Goal: Transaction & Acquisition: Purchase product/service

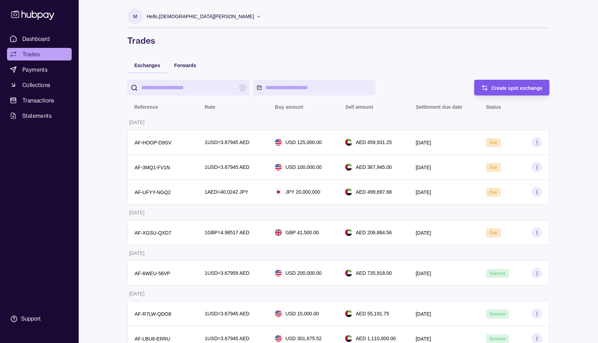
click at [499, 82] on div "Create spot exchange" at bounding box center [507, 88] width 72 height 16
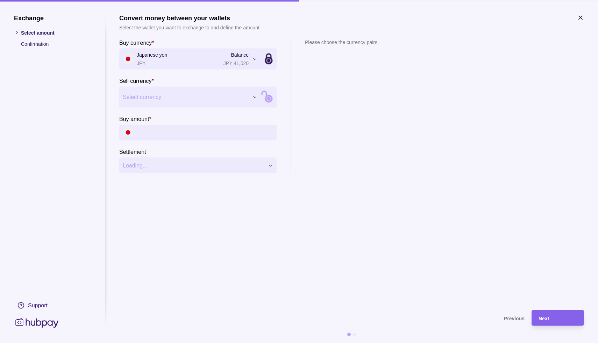
click at [156, 110] on section "Buy currency * Japanese yen JPY Balance JPY 41,520 *** *** *** *** *** *** *** …" at bounding box center [197, 105] width 157 height 135
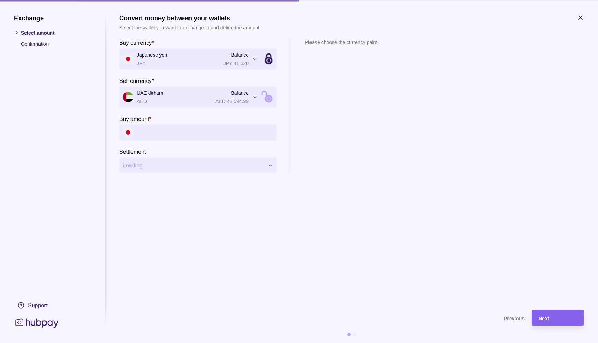
click at [182, 137] on input "Buy amount *" at bounding box center [205, 133] width 136 height 16
click at [579, 20] on icon "button" at bounding box center [580, 17] width 7 height 7
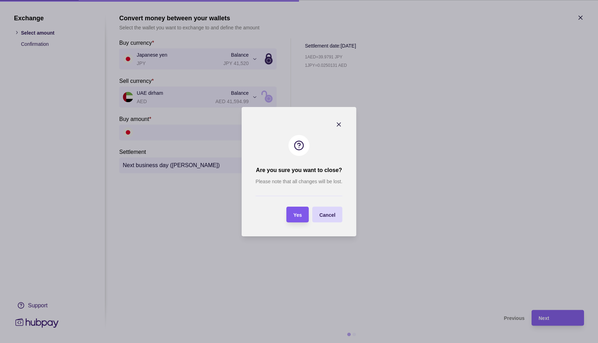
click at [297, 217] on span "Yes" at bounding box center [298, 215] width 8 height 6
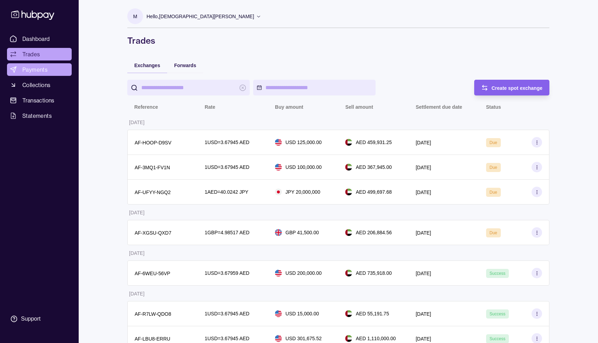
click at [42, 71] on span "Payments" at bounding box center [34, 69] width 25 height 8
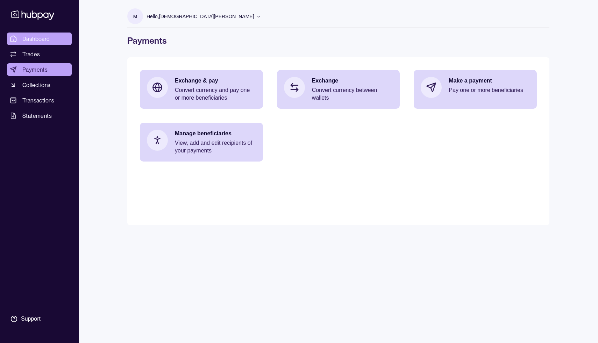
click at [40, 39] on span "Dashboard" at bounding box center [36, 39] width 28 height 8
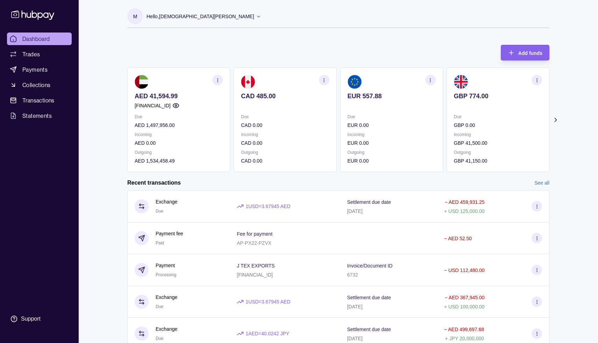
click at [556, 120] on icon at bounding box center [556, 119] width 2 height 3
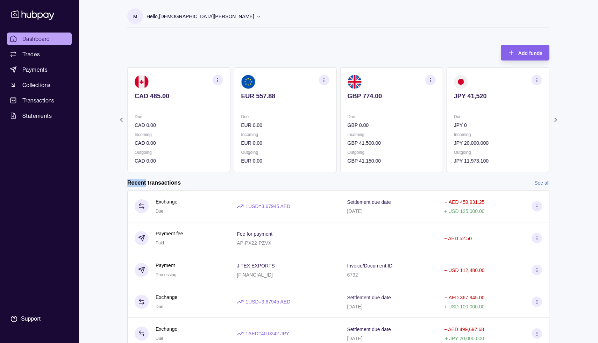
click at [556, 120] on icon at bounding box center [556, 119] width 2 height 3
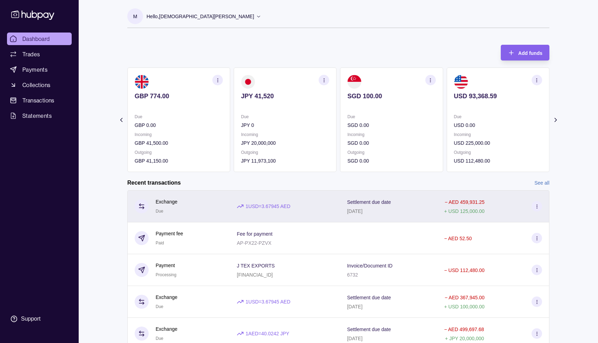
scroll to position [29, 0]
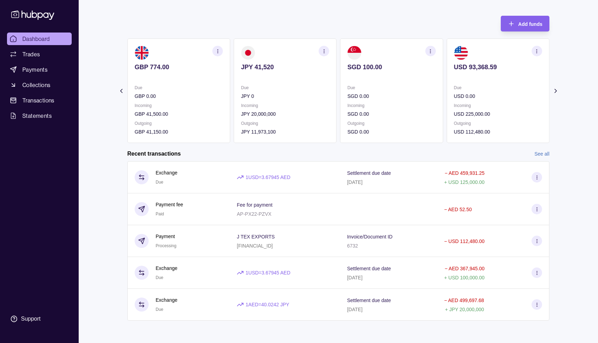
click at [539, 155] on link "See all" at bounding box center [542, 154] width 15 height 8
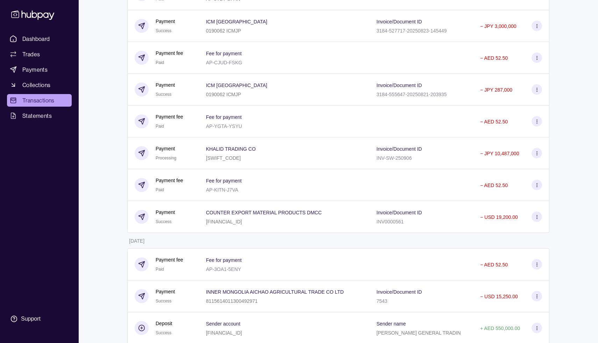
scroll to position [2008, 0]
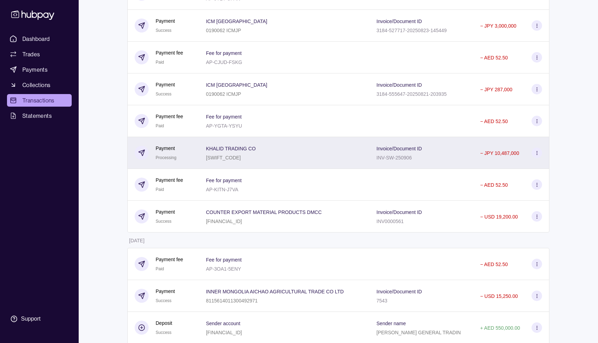
click at [318, 158] on div "KHALID TRADING CO BOTKJPJT" at bounding box center [284, 152] width 157 height 17
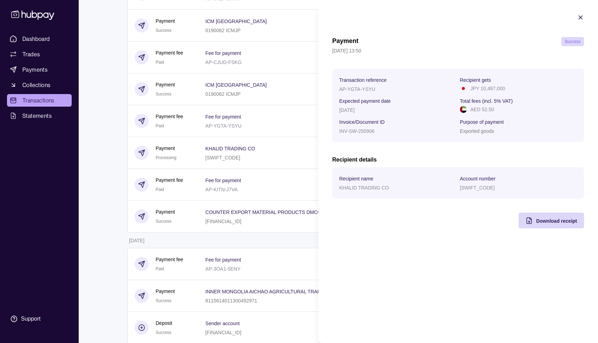
click at [577, 20] on icon "button" at bounding box center [580, 17] width 7 height 7
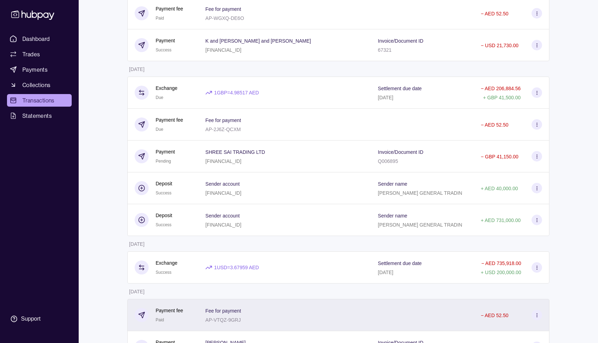
scroll to position [0, 0]
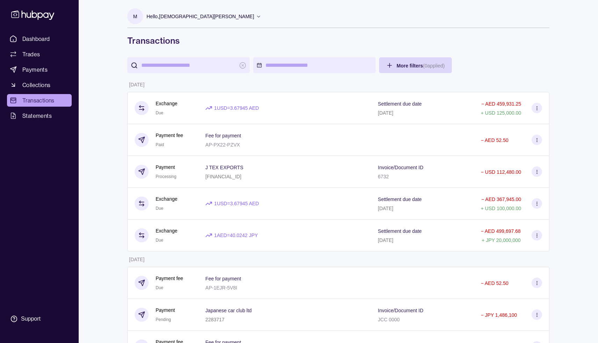
click at [210, 13] on p "Hello, [PERSON_NAME]" at bounding box center [201, 17] width 108 height 8
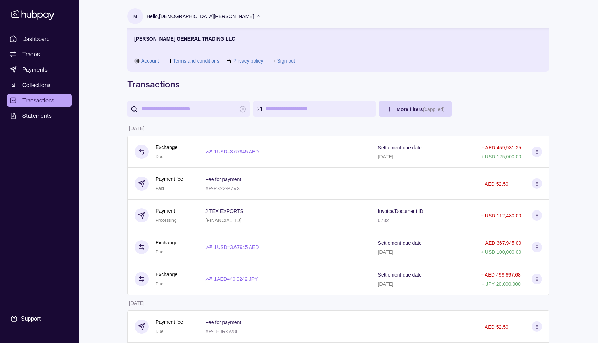
click at [290, 59] on link "Sign out" at bounding box center [286, 61] width 18 height 8
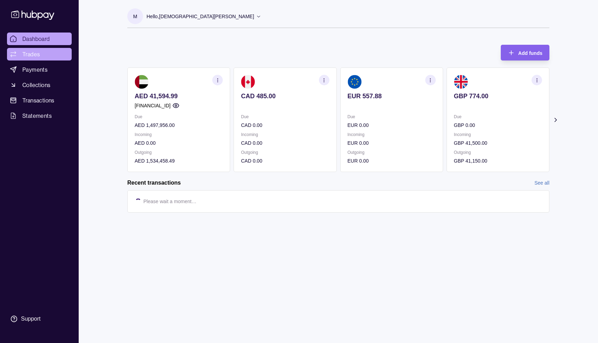
click at [38, 57] on span "Trades" at bounding box center [30, 54] width 17 height 8
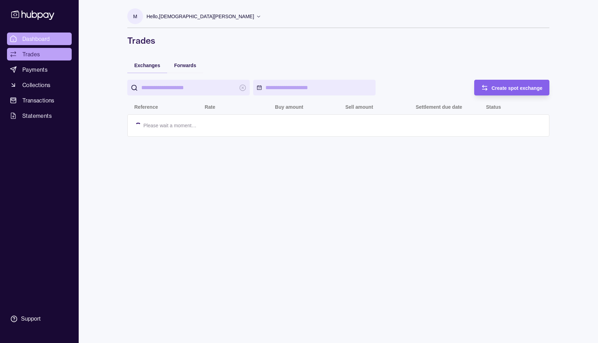
click at [45, 43] on link "Dashboard" at bounding box center [39, 39] width 65 height 13
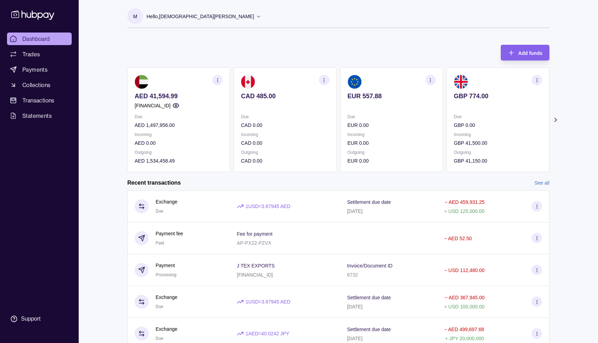
click at [542, 182] on link "See all" at bounding box center [542, 183] width 15 height 8
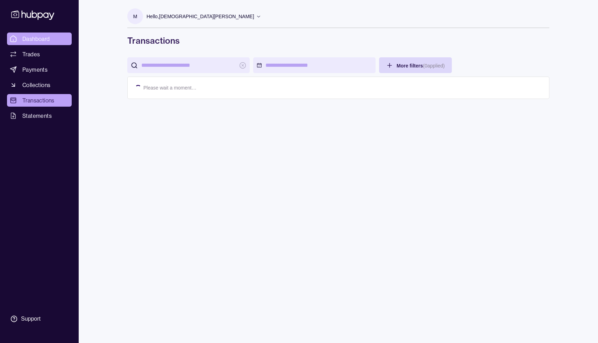
click at [33, 38] on span "Dashboard" at bounding box center [36, 39] width 28 height 8
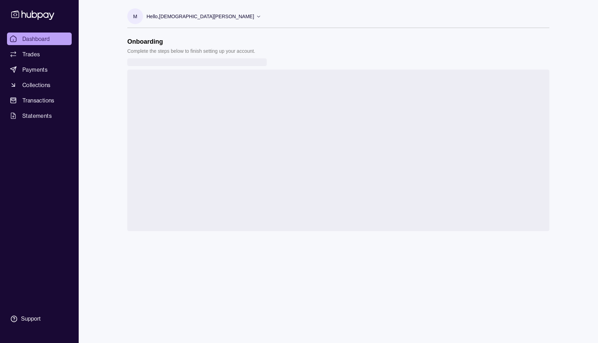
click at [34, 40] on span "Dashboard" at bounding box center [36, 39] width 28 height 8
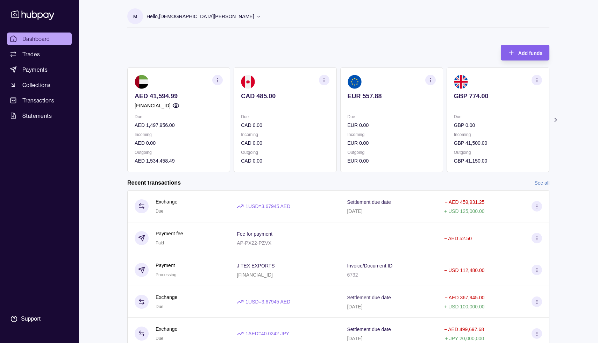
click at [539, 184] on link "See all" at bounding box center [542, 183] width 15 height 8
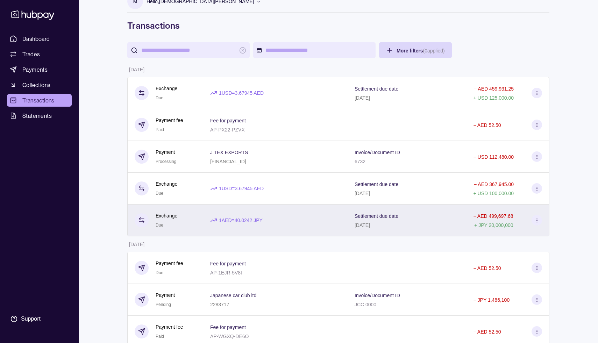
scroll to position [15, 0]
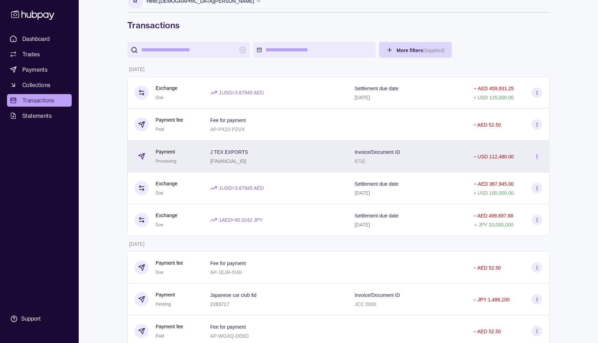
click at [433, 167] on div "Invoice/Document ID 6732" at bounding box center [407, 157] width 119 height 32
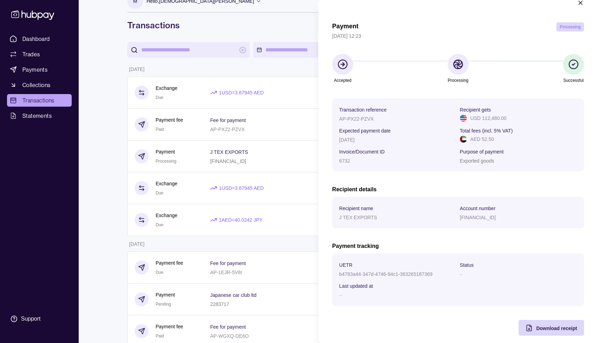
scroll to position [0, 0]
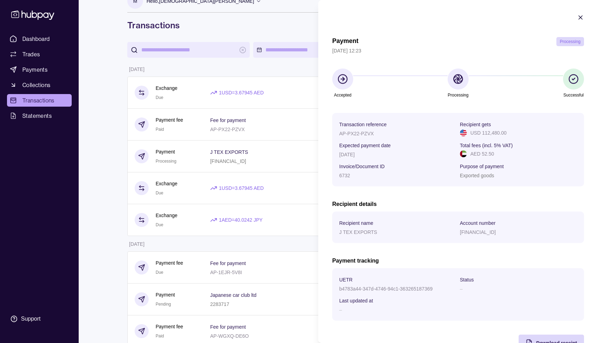
click at [581, 19] on icon "button" at bounding box center [580, 17] width 7 height 7
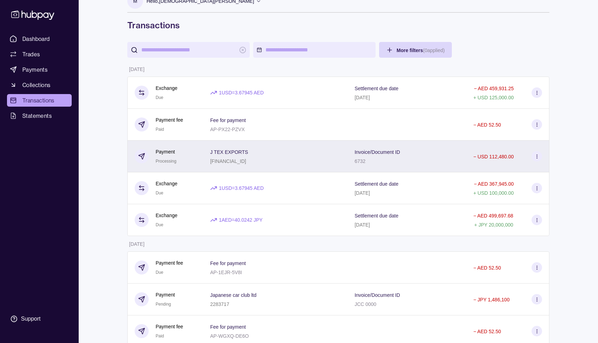
click at [380, 168] on div "Invoice/Document ID 6732" at bounding box center [407, 157] width 119 height 32
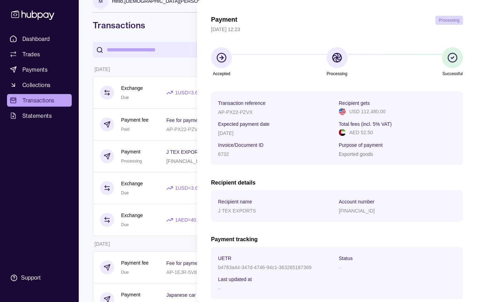
scroll to position [21, 0]
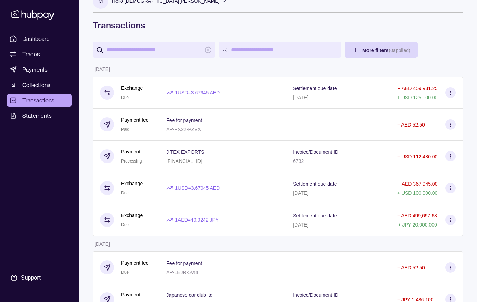
click at [33, 57] on span "Trades" at bounding box center [30, 54] width 17 height 8
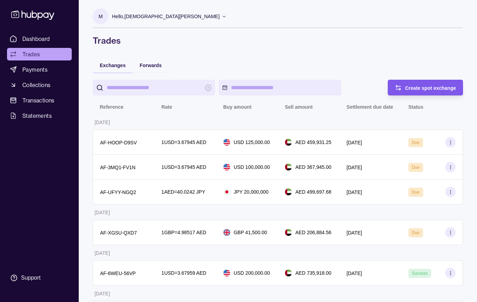
click at [413, 85] on span "Create spot exchange" at bounding box center [430, 88] width 51 height 6
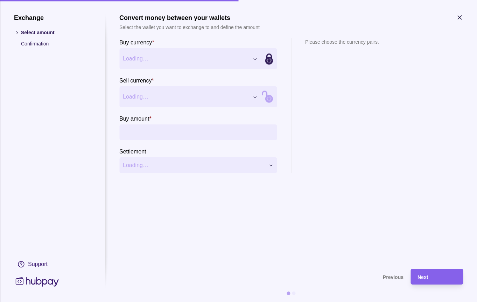
click at [221, 48] on section "Buy currency * Loading…" at bounding box center [197, 53] width 157 height 31
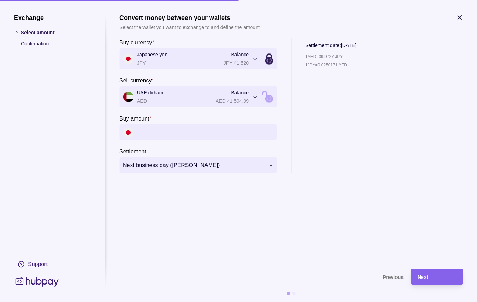
click at [458, 17] on icon "button" at bounding box center [459, 17] width 7 height 7
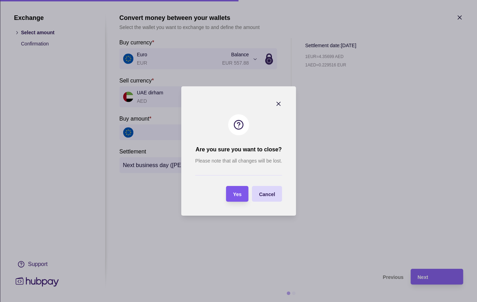
click at [243, 192] on section "Yes" at bounding box center [237, 194] width 22 height 16
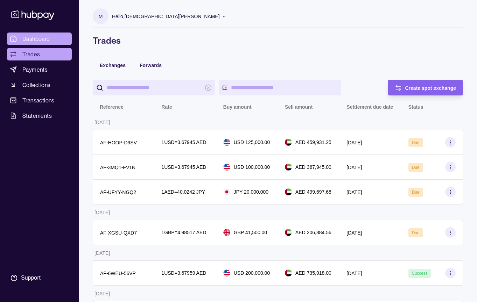
click at [43, 39] on span "Dashboard" at bounding box center [36, 39] width 28 height 8
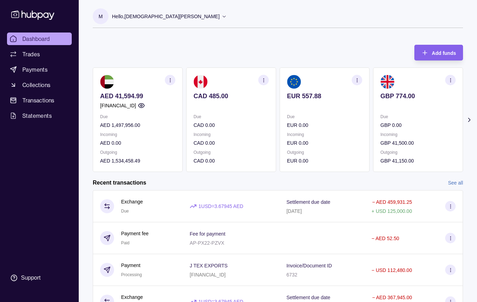
click at [467, 122] on icon at bounding box center [469, 120] width 7 height 7
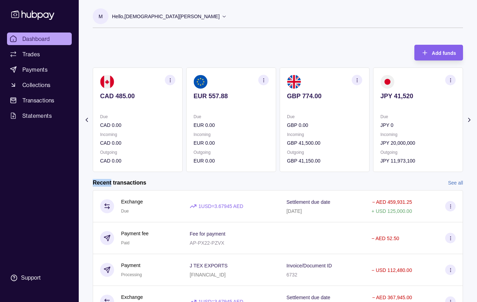
click at [467, 122] on icon at bounding box center [469, 120] width 7 height 7
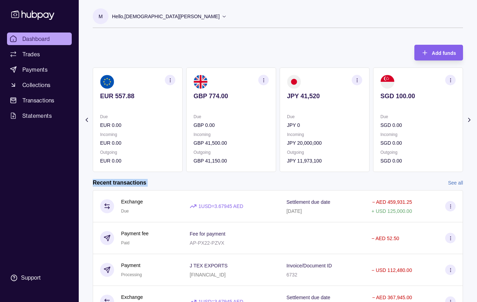
click at [467, 122] on icon at bounding box center [469, 120] width 7 height 7
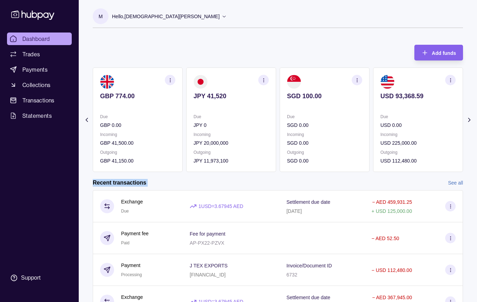
click at [467, 122] on icon at bounding box center [469, 120] width 7 height 7
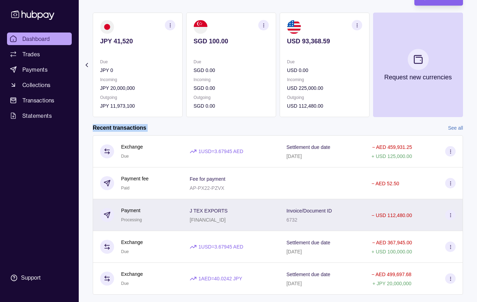
scroll to position [70, 0]
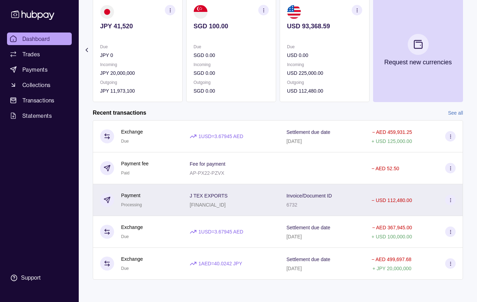
click at [422, 203] on div "− USD 112,480.00" at bounding box center [414, 200] width 84 height 10
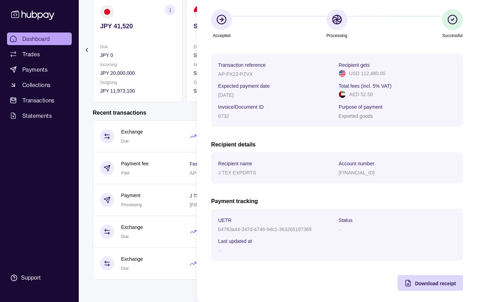
scroll to position [0, 0]
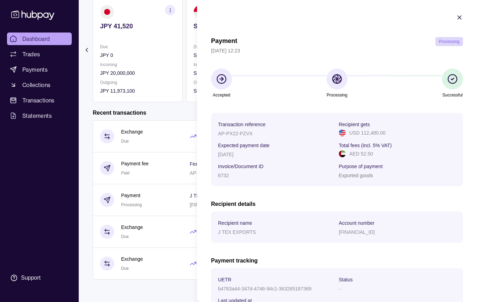
click at [459, 18] on icon "button" at bounding box center [459, 17] width 3 height 3
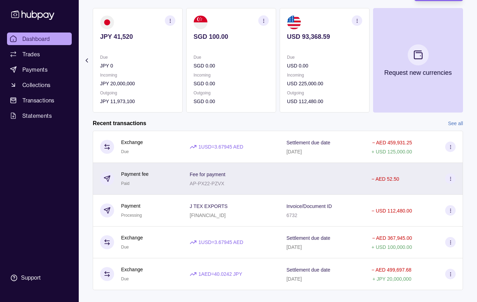
scroll to position [65, 0]
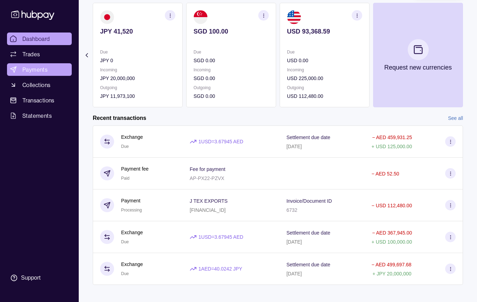
click at [36, 66] on span "Payments" at bounding box center [34, 69] width 25 height 8
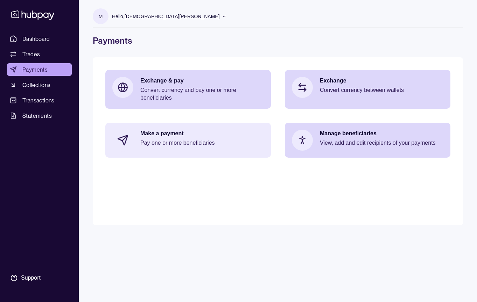
click at [199, 152] on div "Make a payment Pay one or more beneficiaries" at bounding box center [188, 140] width 166 height 35
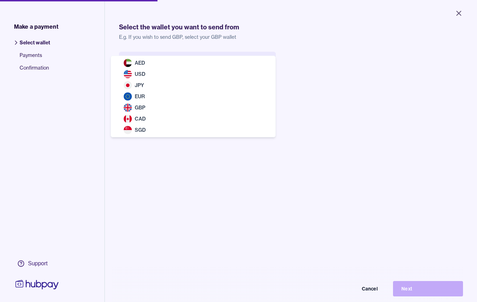
click at [211, 67] on body "Close Make a payment Select wallet Payments Confirmation Support Select the wal…" at bounding box center [238, 151] width 477 height 302
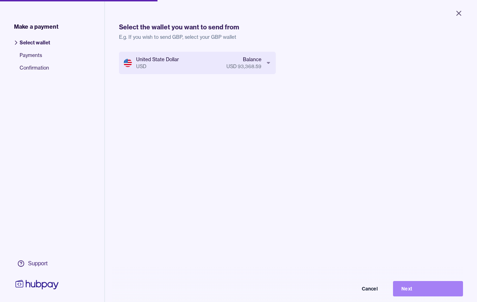
click at [413, 290] on button "Next" at bounding box center [428, 288] width 70 height 15
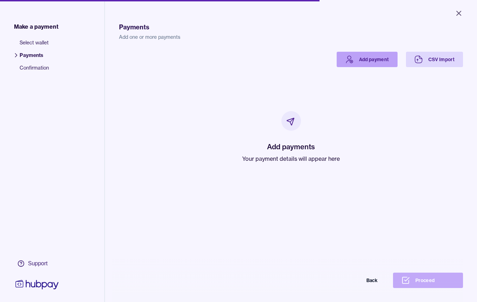
click at [375, 65] on link "Add payment" at bounding box center [367, 59] width 61 height 15
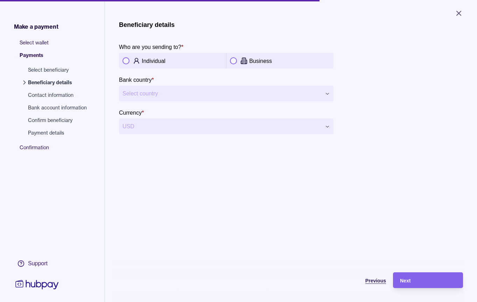
click at [376, 282] on span "Previous" at bounding box center [375, 281] width 21 height 6
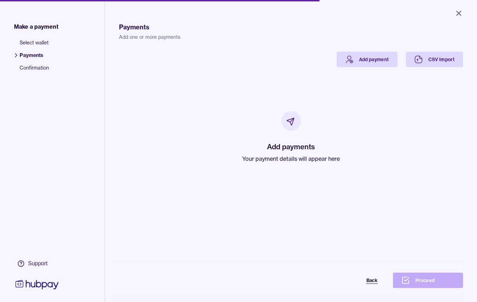
click at [368, 282] on button "Back" at bounding box center [351, 280] width 70 height 15
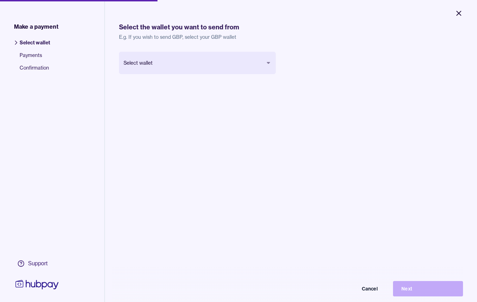
click at [458, 13] on icon "Close" at bounding box center [459, 13] width 4 height 4
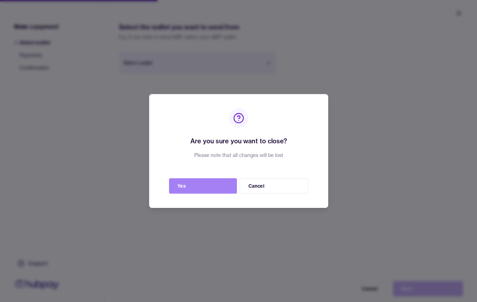
click at [204, 183] on button "Yes" at bounding box center [203, 185] width 68 height 15
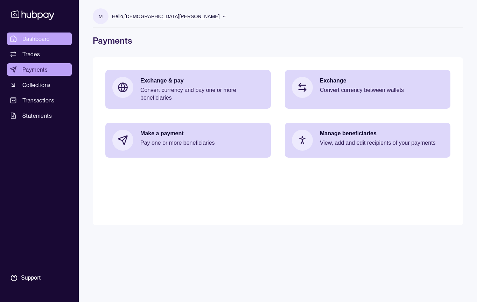
click at [42, 40] on span "Dashboard" at bounding box center [36, 39] width 28 height 8
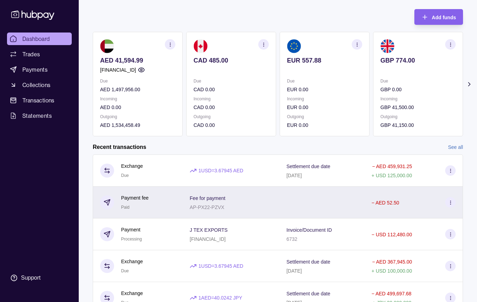
scroll to position [36, 0]
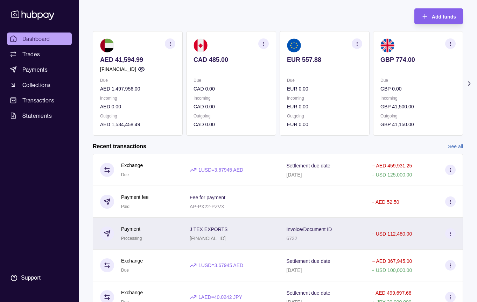
click at [326, 229] on p "Invoice/Document ID" at bounding box center [308, 230] width 45 height 6
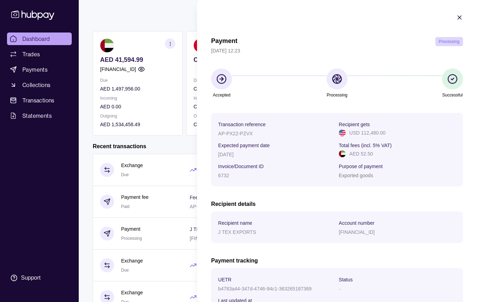
click at [457, 18] on icon "button" at bounding box center [459, 17] width 7 height 7
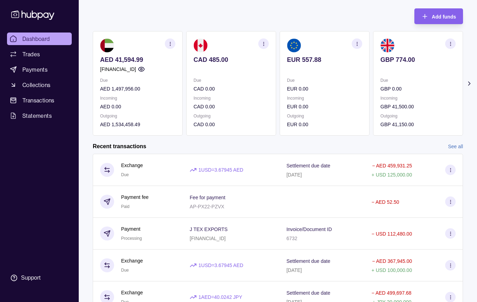
click at [400, 139] on section "Add funds AED 41,594.99 AE080960000536060000899 Due AED 1,497,956.00 Incoming A…" at bounding box center [278, 164] width 398 height 326
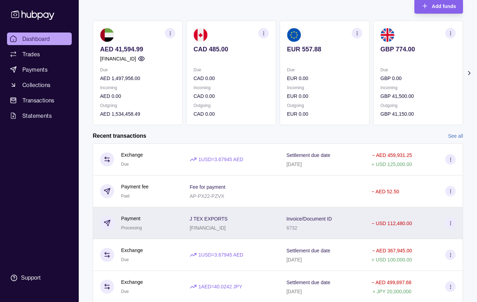
scroll to position [50, 0]
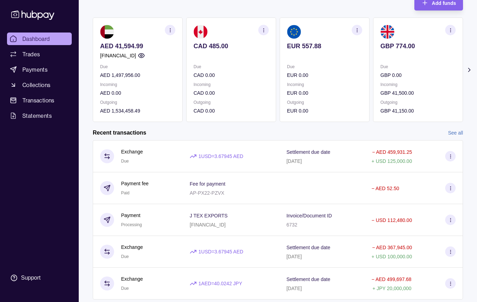
click at [458, 133] on link "See all" at bounding box center [455, 133] width 15 height 8
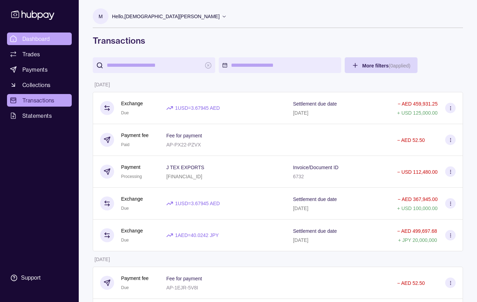
click at [49, 40] on span "Dashboard" at bounding box center [36, 39] width 28 height 8
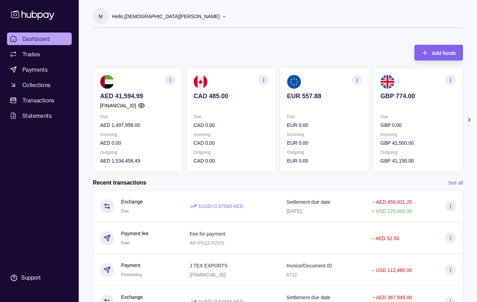
click at [468, 119] on icon at bounding box center [469, 120] width 7 height 7
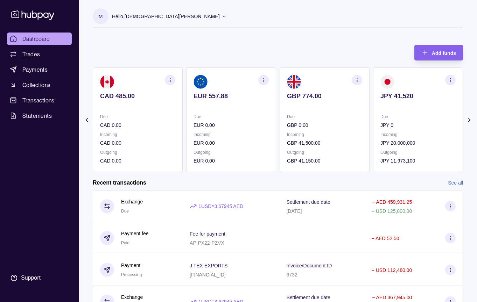
click at [468, 119] on icon at bounding box center [469, 120] width 7 height 7
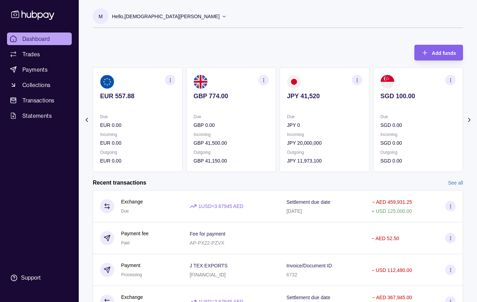
click at [451, 182] on link "See all" at bounding box center [455, 183] width 15 height 8
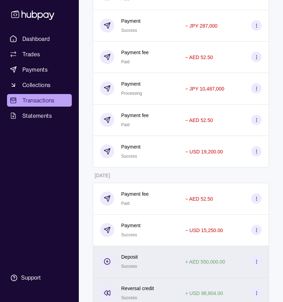
scroll to position [2073, 0]
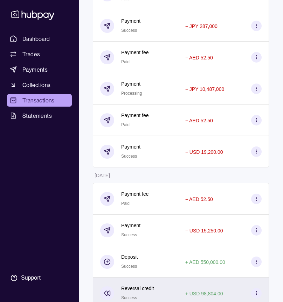
click at [140, 285] on p "Reversal credit" at bounding box center [137, 289] width 33 height 8
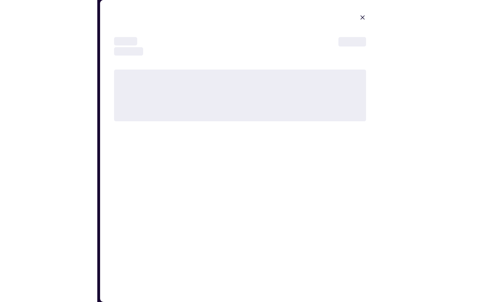
scroll to position [2579, 0]
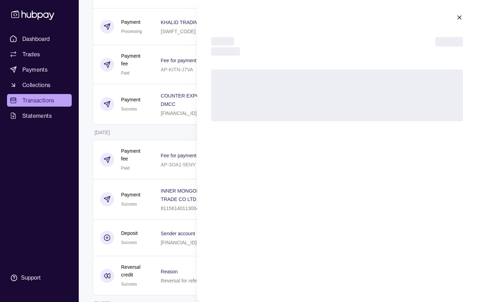
click at [461, 18] on icon "button" at bounding box center [459, 17] width 7 height 7
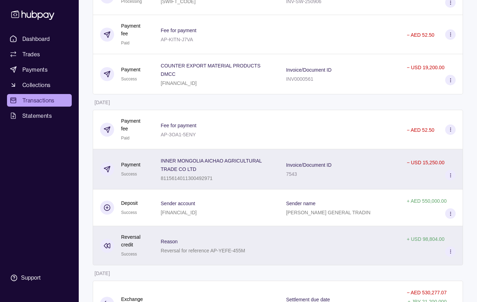
scroll to position [2620, 0]
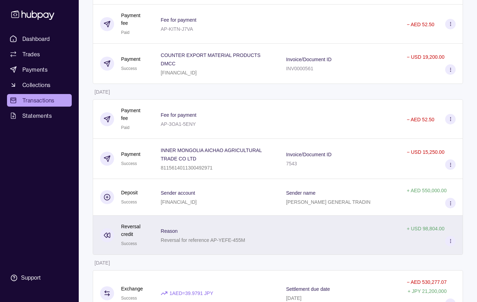
click at [396, 228] on div at bounding box center [339, 235] width 121 height 39
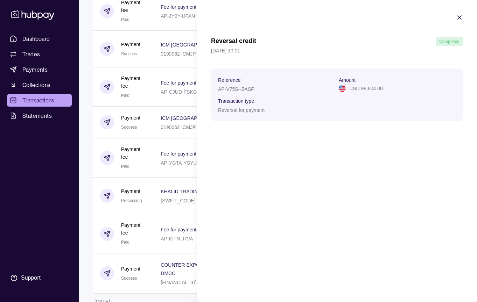
scroll to position [2409, 0]
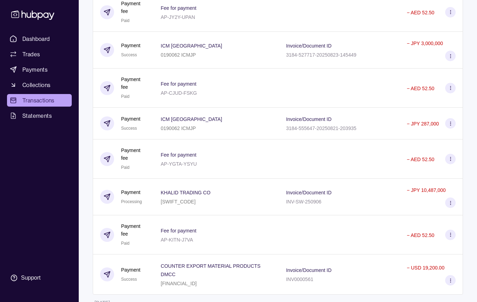
click at [32, 41] on span "Dashboard" at bounding box center [36, 39] width 28 height 8
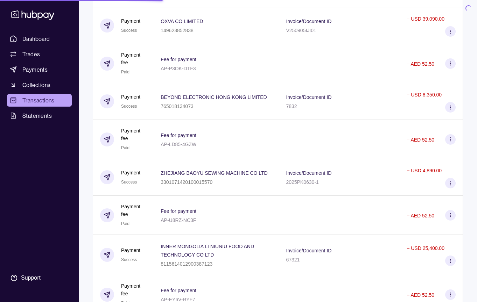
scroll to position [1275, 0]
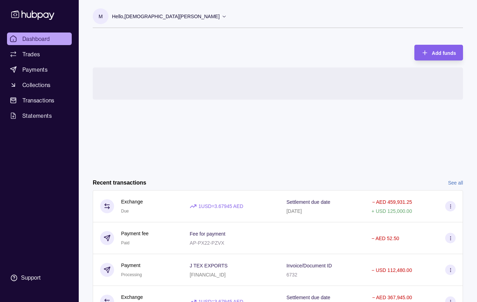
click at [457, 184] on link "See all" at bounding box center [455, 183] width 15 height 8
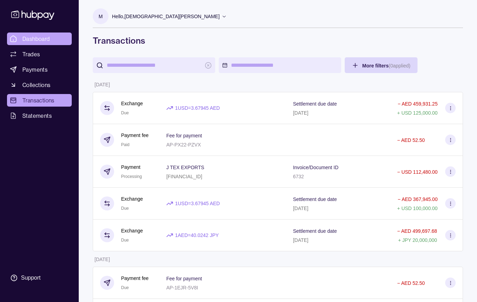
click at [49, 41] on span "Dashboard" at bounding box center [36, 39] width 28 height 8
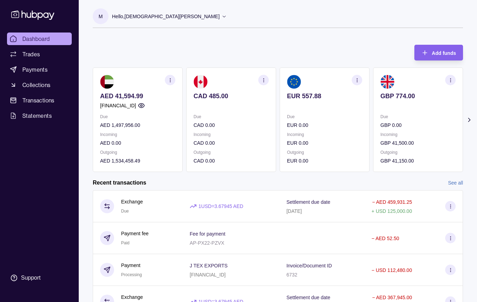
click at [468, 121] on icon at bounding box center [469, 120] width 7 height 7
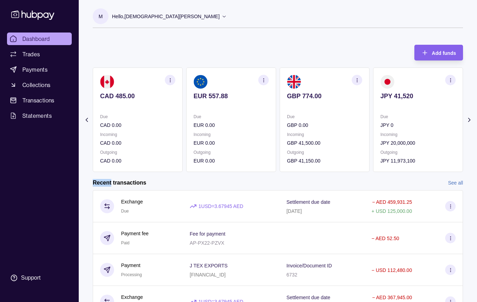
click at [468, 121] on icon at bounding box center [469, 120] width 7 height 7
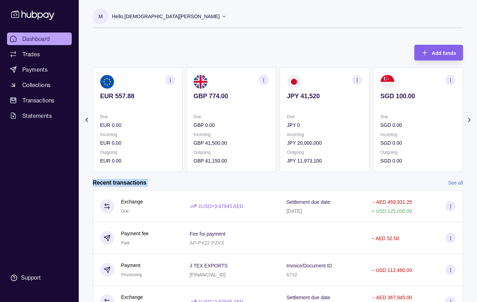
click at [468, 121] on icon at bounding box center [469, 120] width 7 height 7
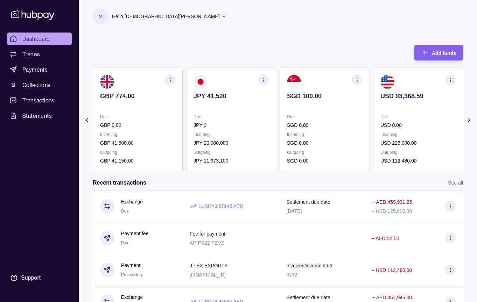
click at [468, 121] on icon at bounding box center [469, 120] width 7 height 7
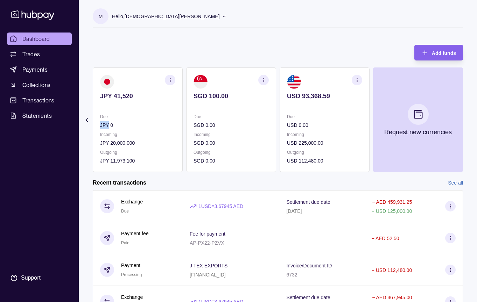
click at [468, 121] on section "Add funds AED 41,594.99 AE080960000536060000899 Due AED 1,497,956.00 Incoming A…" at bounding box center [278, 201] width 398 height 326
click at [39, 66] on span "Payments" at bounding box center [34, 69] width 25 height 8
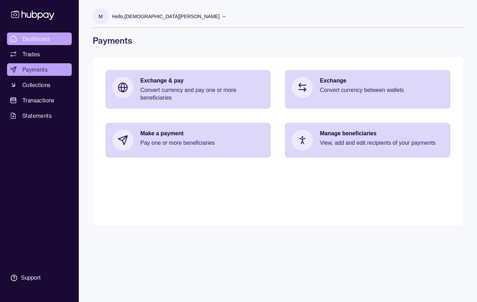
click at [56, 40] on link "Dashboard" at bounding box center [39, 39] width 65 height 13
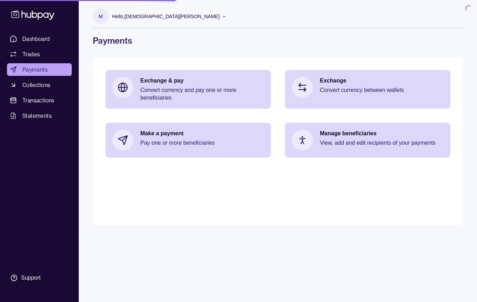
click at [209, 18] on p "Hello, [PERSON_NAME]" at bounding box center [166, 17] width 108 height 8
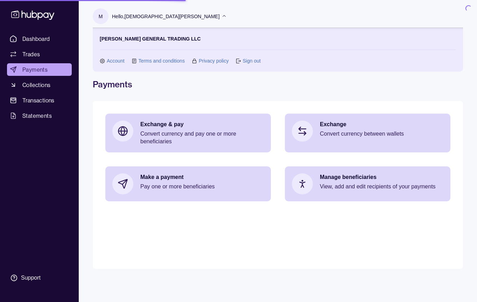
click at [216, 18] on p "Hello, [PERSON_NAME]" at bounding box center [166, 17] width 108 height 8
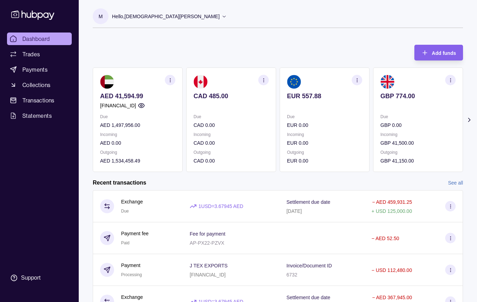
click at [206, 19] on p "Hello, [PERSON_NAME]" at bounding box center [166, 17] width 108 height 8
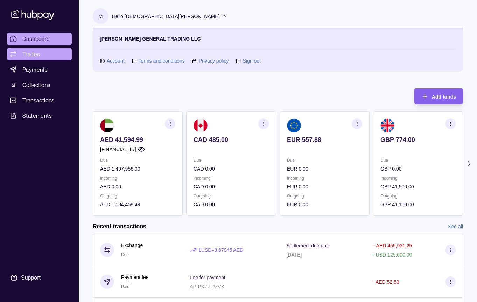
click at [33, 57] on span "Trades" at bounding box center [30, 54] width 17 height 8
click at [49, 34] on link "Dashboard" at bounding box center [39, 39] width 65 height 13
click at [66, 58] on link "Trades" at bounding box center [39, 54] width 65 height 13
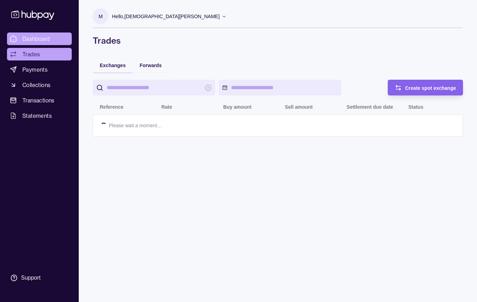
click at [31, 38] on span "Dashboard" at bounding box center [36, 39] width 28 height 8
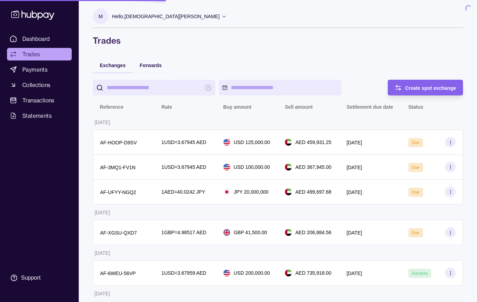
click at [37, 31] on div "Dashboard Trades Payments Collections Transactions Statements Support" at bounding box center [39, 151] width 79 height 302
click at [40, 38] on span "Dashboard" at bounding box center [36, 39] width 28 height 8
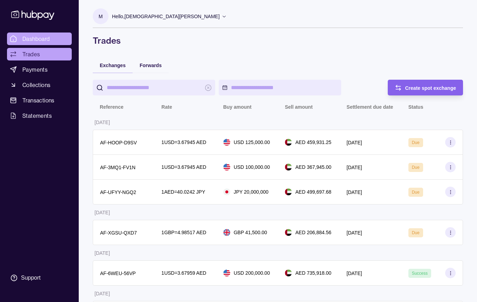
click at [42, 40] on span "Dashboard" at bounding box center [36, 39] width 28 height 8
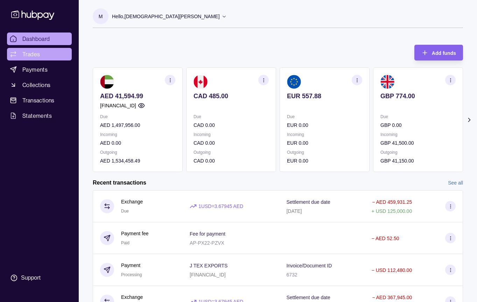
click at [46, 58] on link "Trades" at bounding box center [39, 54] width 65 height 13
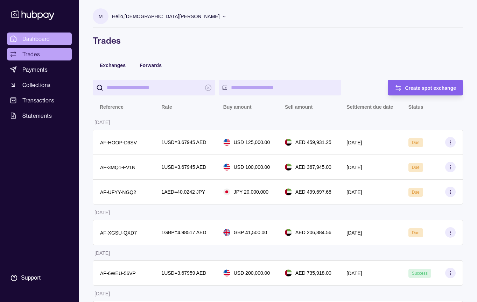
click at [40, 41] on span "Dashboard" at bounding box center [36, 39] width 28 height 8
click at [37, 36] on span "Dashboard" at bounding box center [36, 39] width 28 height 8
click at [39, 36] on span "Dashboard" at bounding box center [36, 39] width 28 height 8
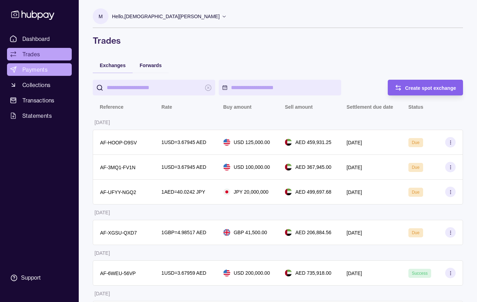
click at [44, 67] on span "Payments" at bounding box center [34, 69] width 25 height 8
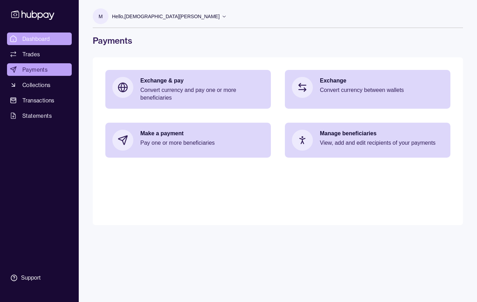
click at [37, 42] on span "Dashboard" at bounding box center [36, 39] width 28 height 8
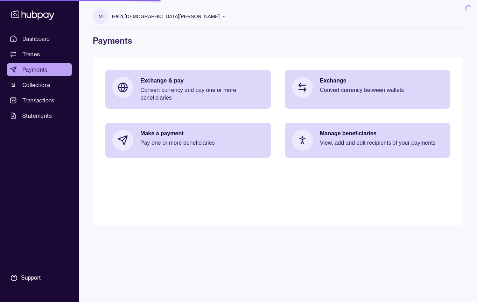
click at [212, 17] on p "Hello, [PERSON_NAME]" at bounding box center [166, 17] width 108 height 8
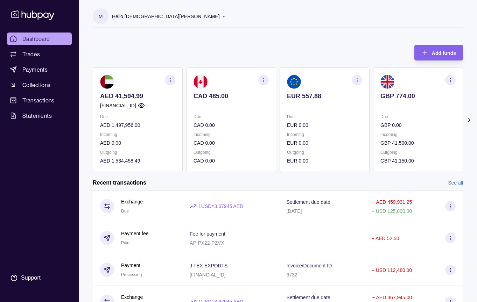
click at [470, 119] on icon at bounding box center [469, 119] width 2 height 3
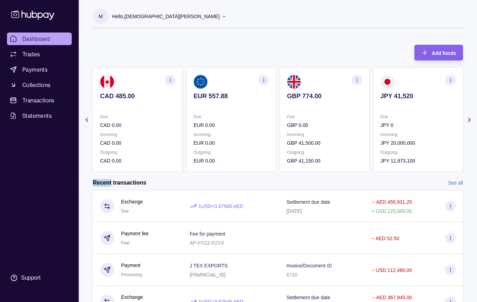
click at [470, 119] on icon at bounding box center [469, 119] width 2 height 3
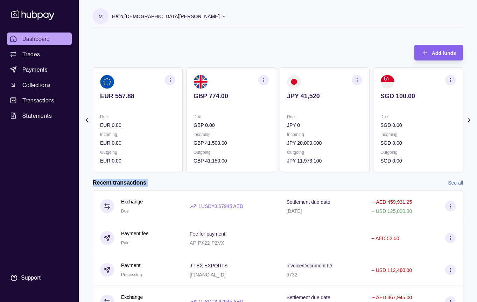
click at [470, 119] on icon at bounding box center [469, 119] width 2 height 3
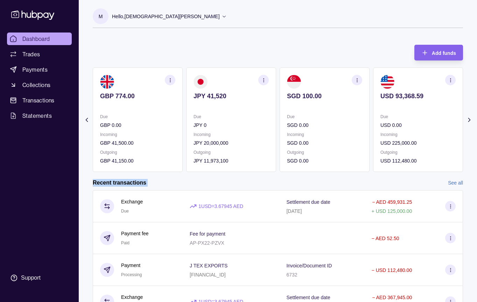
click at [470, 119] on icon at bounding box center [469, 119] width 2 height 3
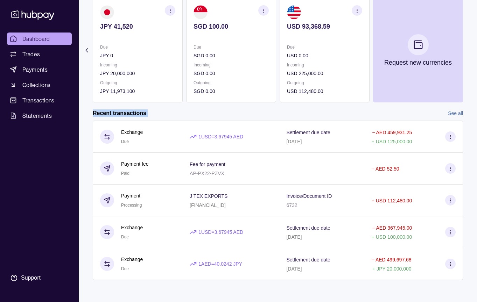
scroll to position [70, 0]
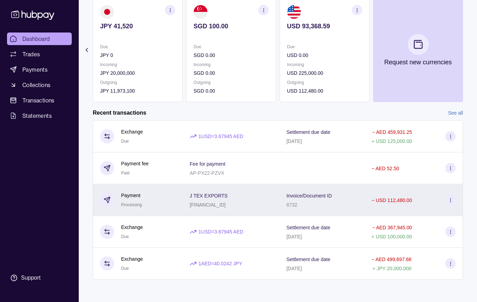
click at [299, 197] on p "Invoice/Document ID" at bounding box center [308, 196] width 45 height 6
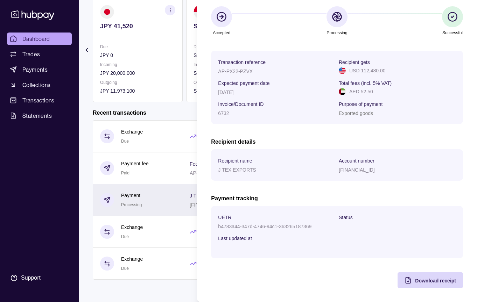
scroll to position [0, 0]
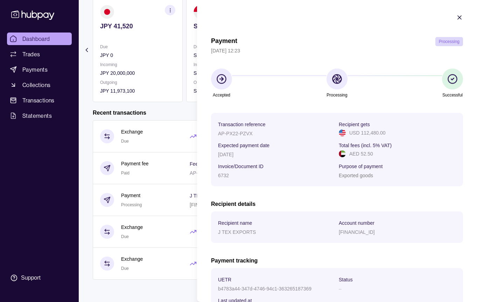
click at [461, 21] on icon "button" at bounding box center [459, 17] width 7 height 7
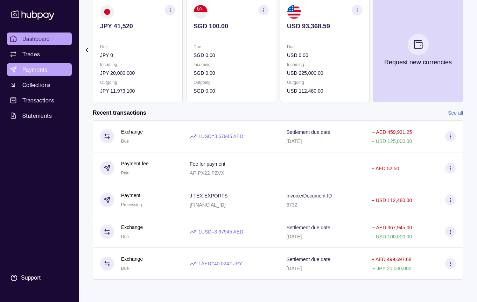
click at [40, 70] on span "Payments" at bounding box center [34, 69] width 25 height 8
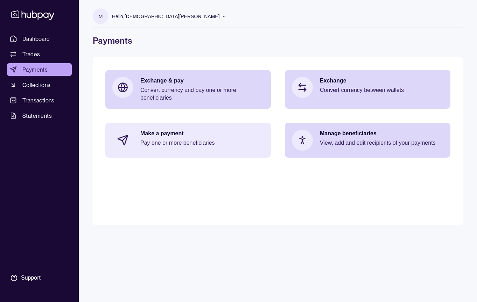
click at [228, 140] on p "Pay one or more beneficiaries" at bounding box center [202, 143] width 124 height 8
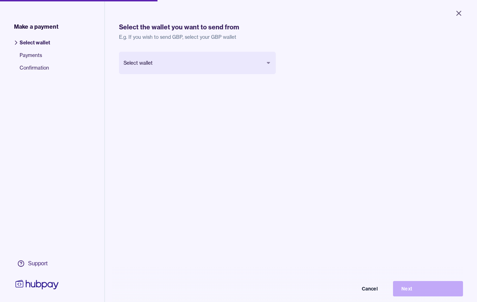
click at [244, 62] on body "Close Make a payment Select wallet Payments Confirmation Support Select the wal…" at bounding box center [238, 151] width 477 height 302
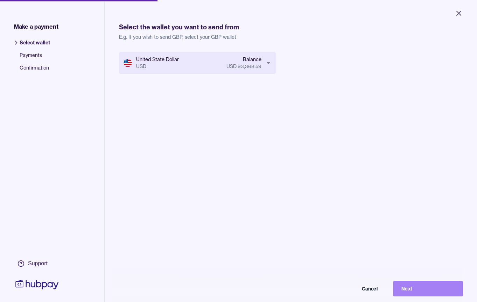
click at [417, 288] on button "Next" at bounding box center [428, 288] width 70 height 15
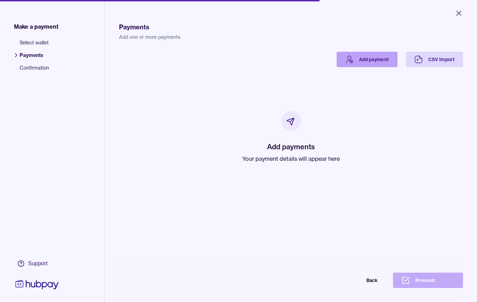
click at [374, 58] on link "Add payment" at bounding box center [367, 59] width 61 height 15
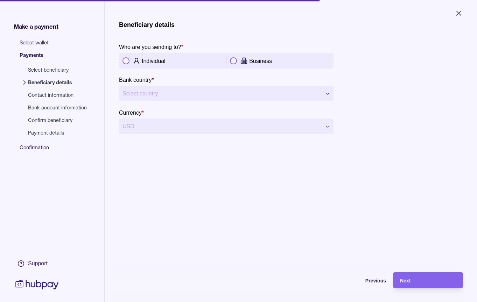
click at [237, 61] on div "Business" at bounding box center [280, 61] width 100 height 8
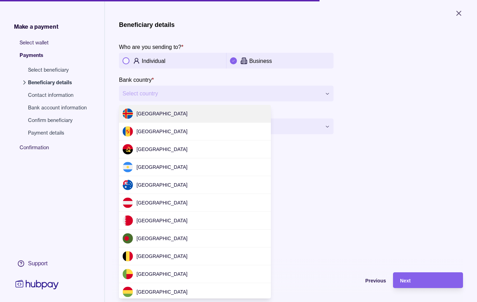
click at [233, 90] on html "**********" at bounding box center [238, 151] width 477 height 302
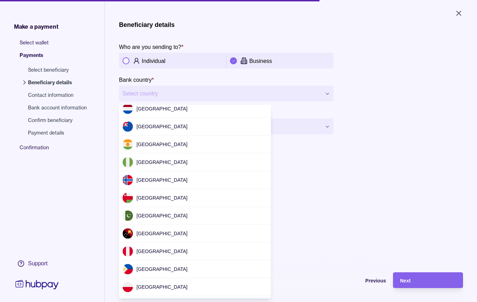
scroll to position [1488, 0]
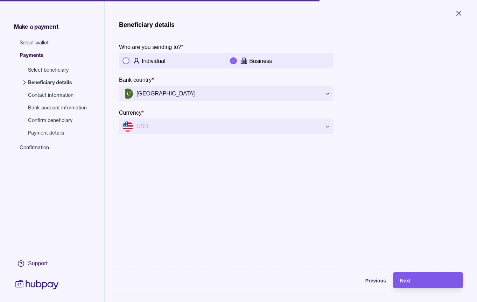
click at [418, 274] on div "Next" at bounding box center [422, 281] width 66 height 16
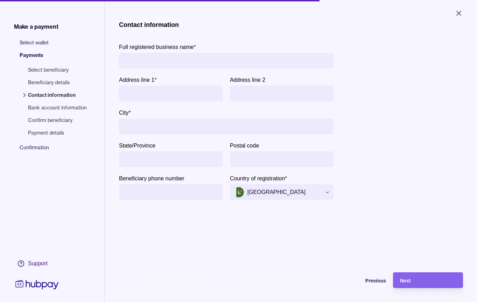
click at [288, 58] on input "Full registered business name *" at bounding box center [226, 61] width 208 height 16
type input "**********"
type input "*******"
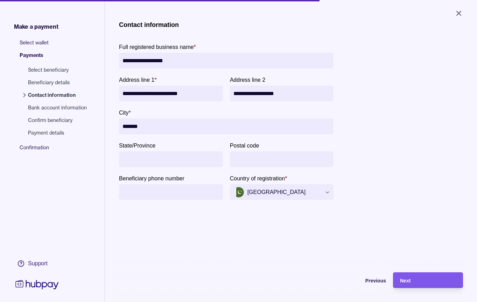
click at [432, 280] on div "Next" at bounding box center [428, 280] width 56 height 8
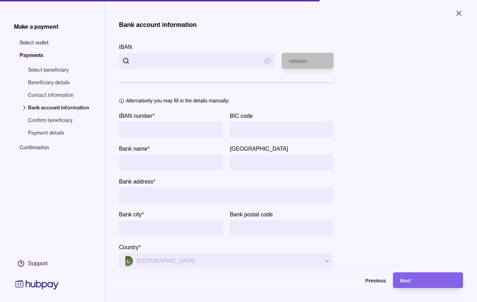
click at [232, 63] on input "IBAN" at bounding box center [197, 61] width 128 height 16
type input "**********"
click at [320, 66] on div "Validate" at bounding box center [302, 61] width 48 height 16
type input "**********"
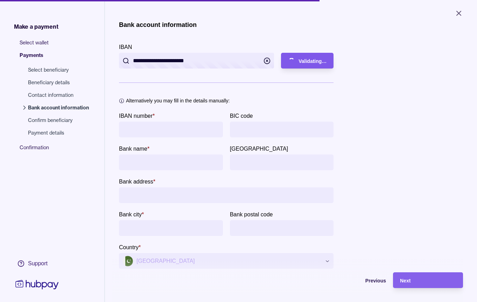
type input "**********"
type input "*******"
type input "*****"
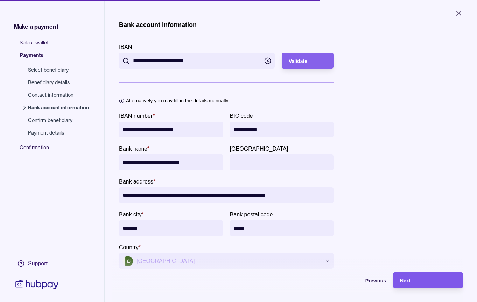
click at [416, 285] on div "Next" at bounding box center [422, 281] width 66 height 16
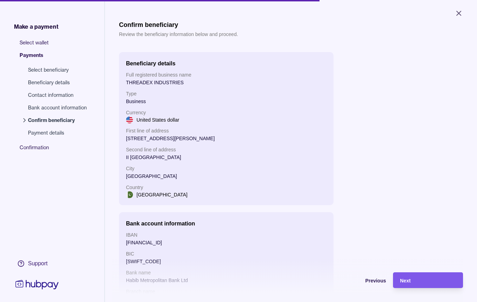
click at [411, 281] on div "Next" at bounding box center [428, 280] width 56 height 8
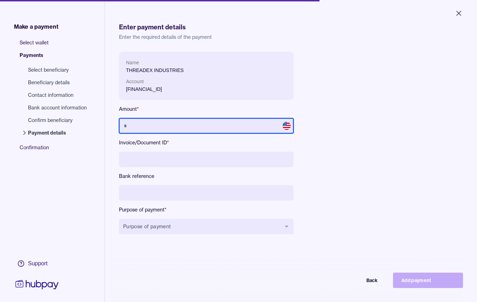
click at [208, 127] on input "text" at bounding box center [206, 125] width 175 height 15
type input "*******"
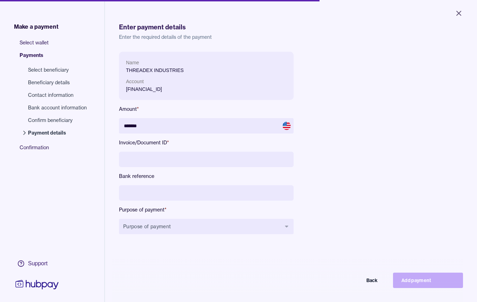
click at [206, 162] on input at bounding box center [206, 159] width 175 height 15
type input "****"
type input "**********"
click at [198, 240] on div "Back Add payment" at bounding box center [206, 243] width 175 height 6
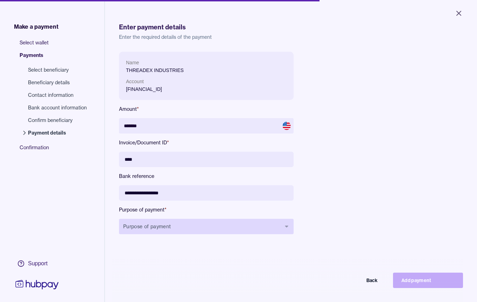
click at [198, 229] on button "Purpose of payment" at bounding box center [206, 226] width 175 height 15
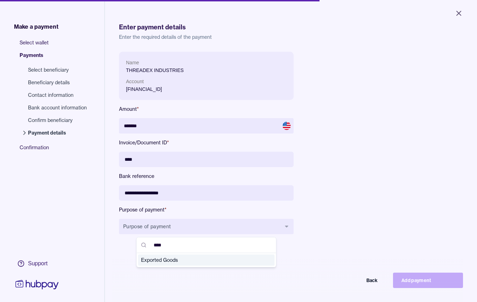
type input "****"
click at [194, 261] on span "Exported Goods" at bounding box center [202, 260] width 122 height 7
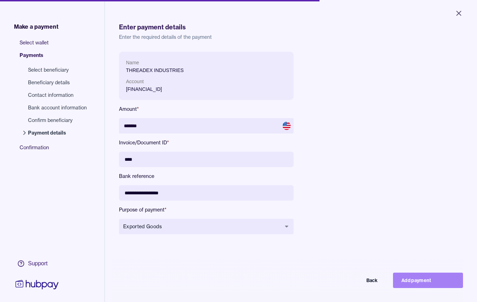
click at [421, 281] on button "Add payment" at bounding box center [428, 280] width 70 height 15
type input "******"
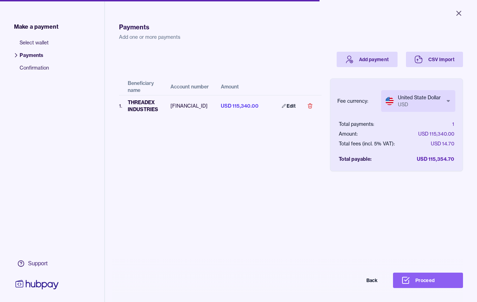
click at [418, 109] on html "Close Make a payment Select wallet Payments Confirmation Support Payments Add o…" at bounding box center [238, 151] width 477 height 302
select select "***"
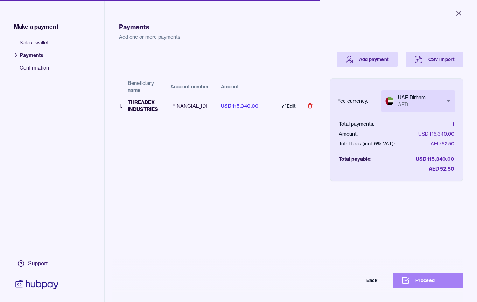
click at [437, 283] on button "Proceed" at bounding box center [428, 280] width 70 height 15
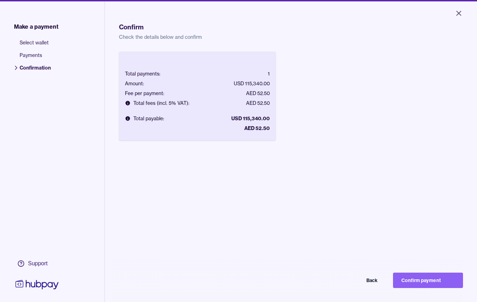
click at [437, 283] on button "Confirm payment" at bounding box center [428, 280] width 70 height 15
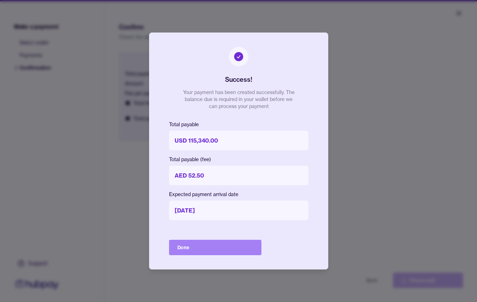
click at [191, 251] on button "Done" at bounding box center [215, 247] width 92 height 15
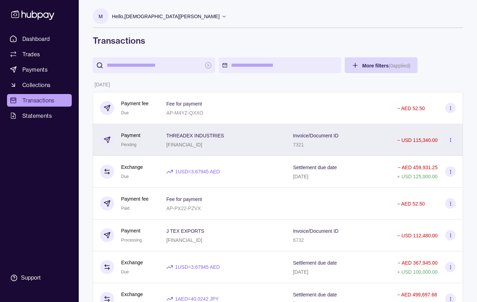
click at [286, 150] on div "Invoice/Document ID 7321" at bounding box center [338, 140] width 104 height 32
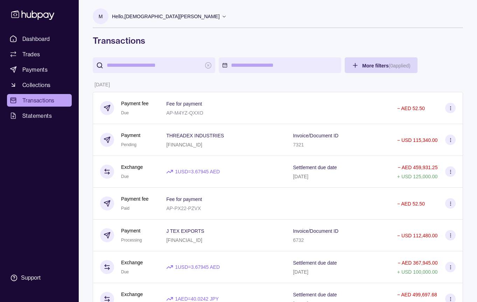
click at [42, 43] on link "Dashboard" at bounding box center [39, 39] width 65 height 13
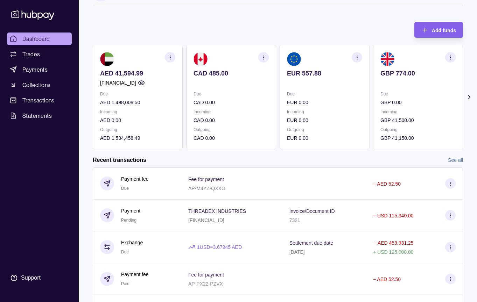
scroll to position [27, 0]
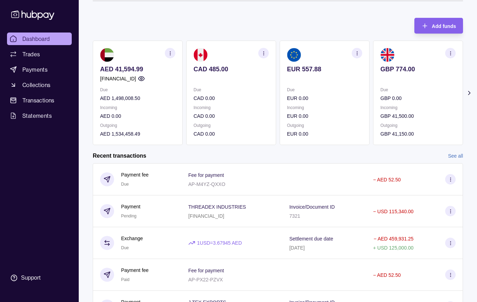
click at [457, 159] on link "See all" at bounding box center [455, 156] width 15 height 8
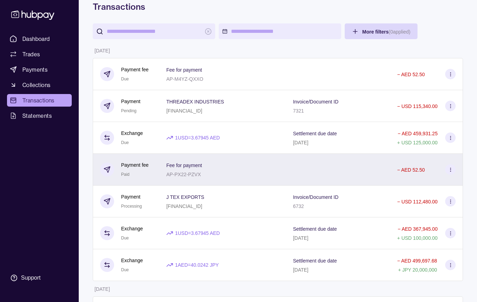
scroll to position [35, 0]
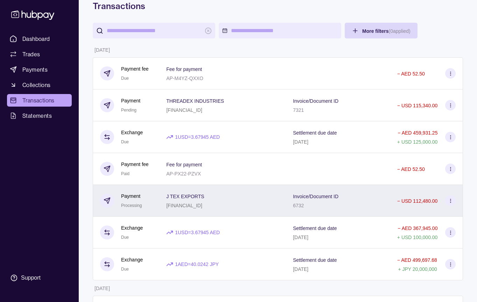
click at [341, 188] on div "Invoice/Document ID 6732" at bounding box center [338, 201] width 104 height 32
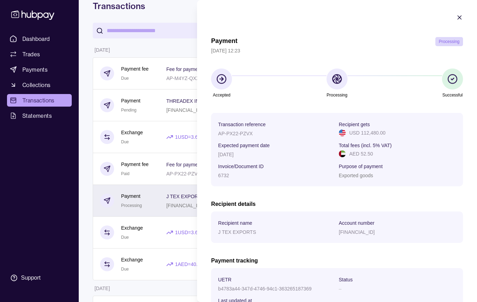
scroll to position [62, 0]
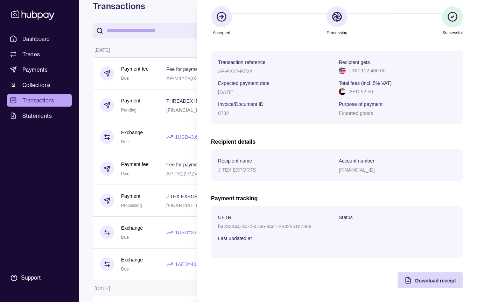
click at [369, 279] on div "Payment Processing 22 Sep 2025 | 12:23 Accepted Processing Successful Transacti…" at bounding box center [337, 132] width 252 height 314
drag, startPoint x: 311, startPoint y: 226, endPoint x: 219, endPoint y: 224, distance: 91.7
click at [219, 224] on p "b4783a44-347d-4746-94c1-363265187369" at bounding box center [264, 227] width 93 height 6
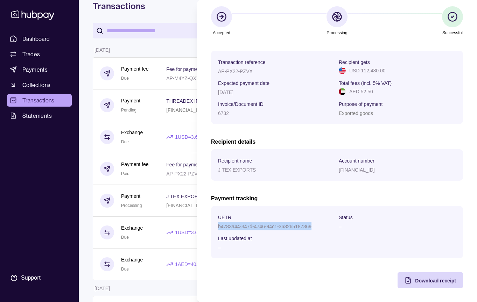
copy p "b4783a44-347d-4746-94c1-363265187369"
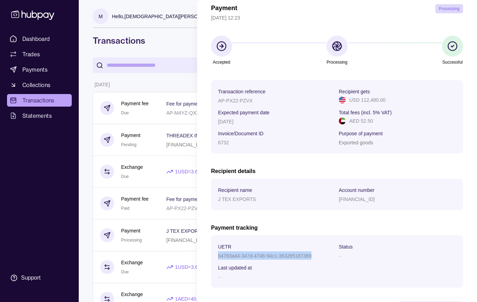
scroll to position [0, 0]
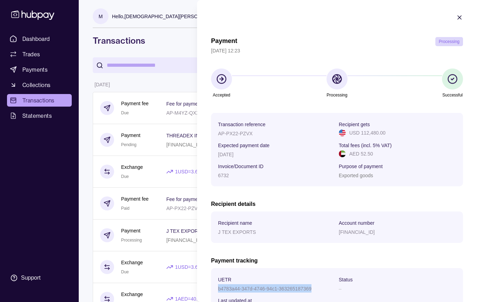
click at [459, 18] on icon "button" at bounding box center [459, 17] width 3 height 3
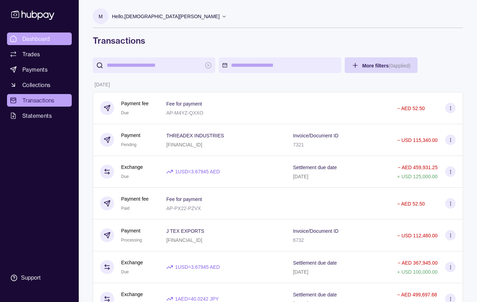
click at [41, 37] on span "Dashboard" at bounding box center [36, 39] width 28 height 8
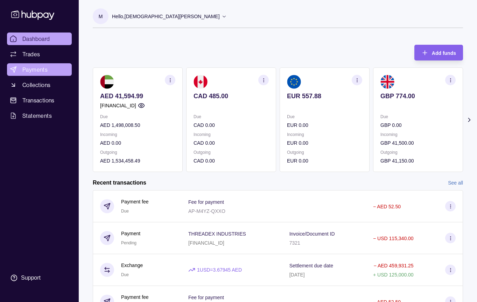
click at [48, 71] on link "Payments" at bounding box center [39, 69] width 65 height 13
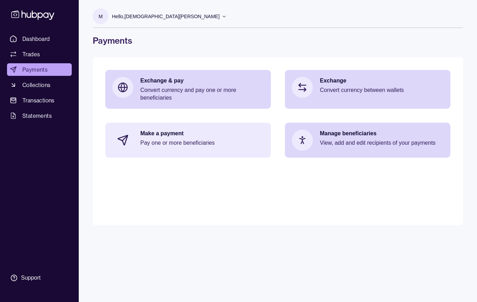
click at [203, 145] on p "Pay one or more beneficiaries" at bounding box center [202, 143] width 124 height 8
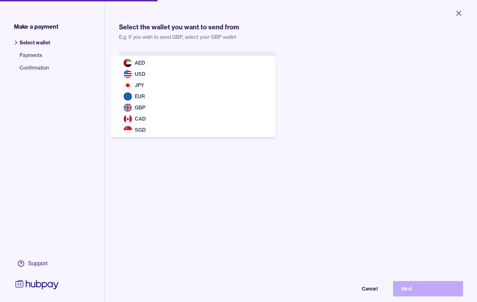
click at [208, 62] on body "Close Make a payment Select wallet Payments Confirmation Support Select the wal…" at bounding box center [238, 151] width 477 height 302
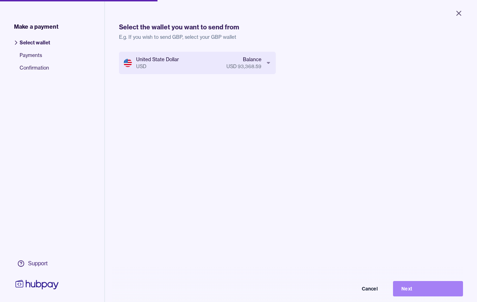
click at [428, 292] on button "Next" at bounding box center [428, 288] width 70 height 15
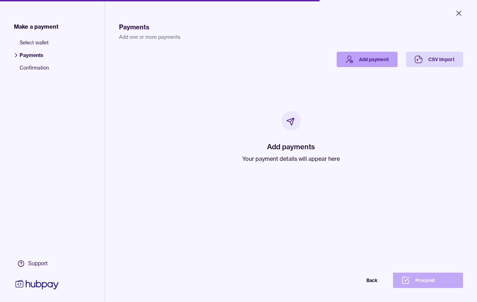
click at [369, 58] on link "Add payment" at bounding box center [367, 59] width 61 height 15
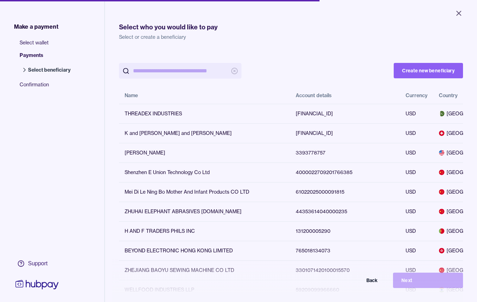
click at [204, 74] on input "search" at bounding box center [180, 71] width 94 height 16
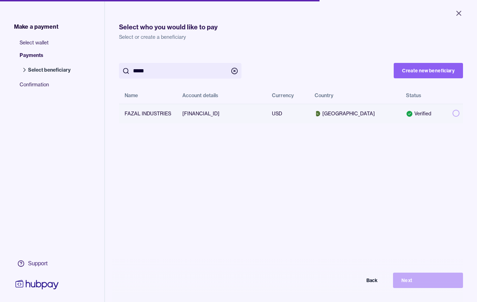
type input "*****"
click at [212, 118] on td "[FINANCIAL_ID]" at bounding box center [222, 114] width 90 height 20
click at [426, 287] on button "Next" at bounding box center [428, 280] width 70 height 15
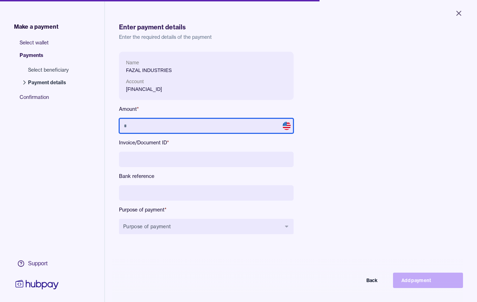
click at [258, 129] on input "text" at bounding box center [206, 125] width 175 height 15
type input "******"
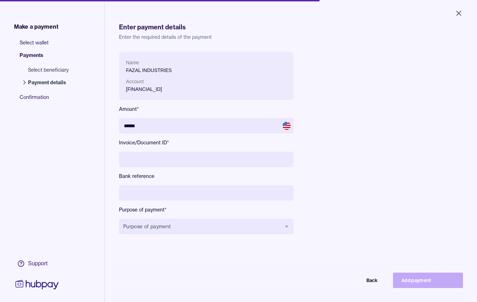
click at [237, 156] on input at bounding box center [206, 159] width 175 height 15
type input "****"
click at [233, 186] on input at bounding box center [206, 192] width 175 height 15
type input "*"
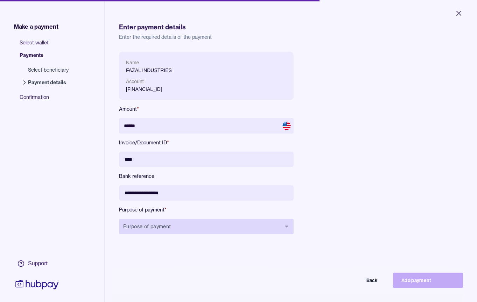
type input "**********"
click at [236, 225] on button "Purpose of payment" at bounding box center [206, 226] width 175 height 15
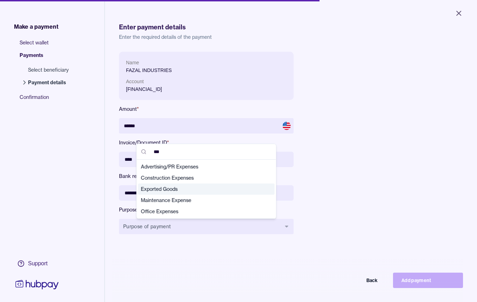
type input "***"
click at [185, 190] on span "Exported Goods" at bounding box center [202, 189] width 122 height 7
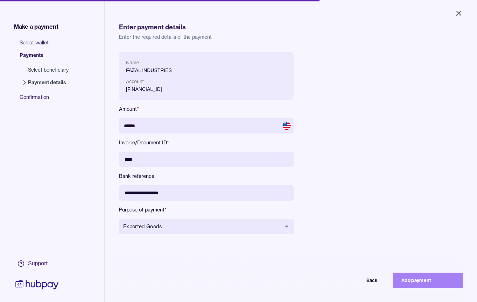
click at [431, 284] on button "Add payment" at bounding box center [428, 280] width 70 height 15
type input "*****"
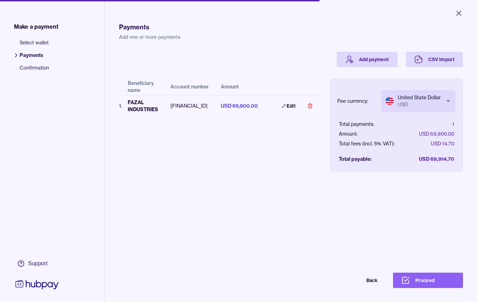
click at [425, 104] on body "Close Make a payment Select wallet Payments Confirmation Support Payments Add o…" at bounding box center [238, 151] width 477 height 302
select select "***"
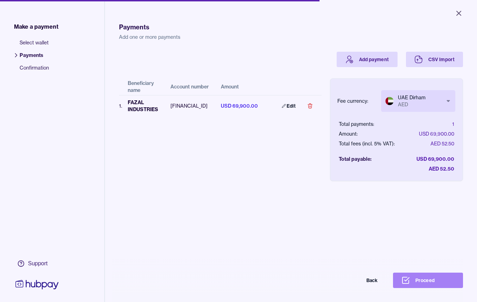
click at [434, 274] on button "Proceed" at bounding box center [428, 280] width 70 height 15
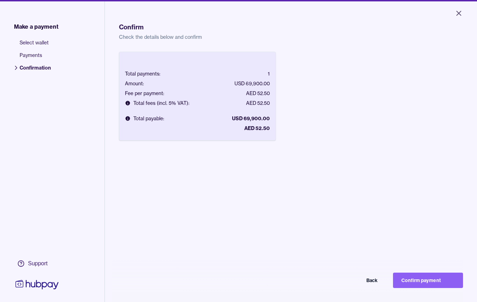
click at [434, 274] on button "Confirm payment" at bounding box center [428, 280] width 70 height 15
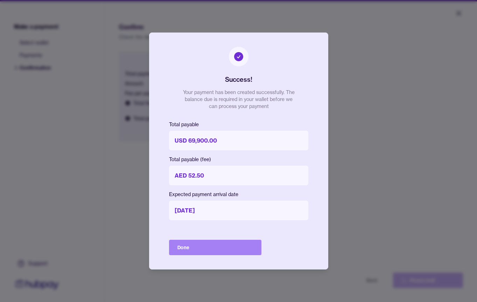
click at [209, 253] on button "Done" at bounding box center [215, 247] width 92 height 15
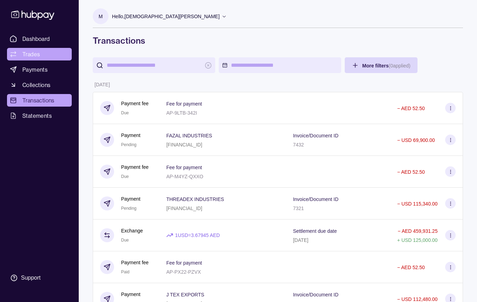
click at [39, 58] on link "Trades" at bounding box center [39, 54] width 65 height 13
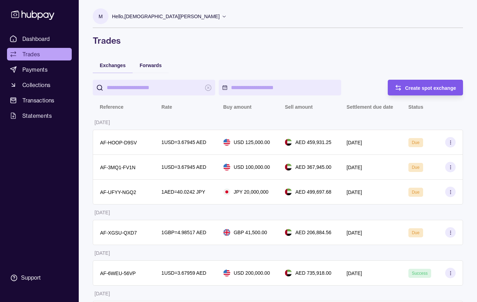
click at [425, 95] on div "Create spot exchange" at bounding box center [420, 88] width 72 height 16
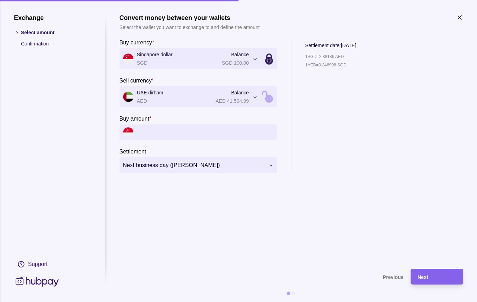
click at [460, 22] on div at bounding box center [459, 18] width 7 height 9
click at [460, 19] on icon "button" at bounding box center [459, 17] width 7 height 7
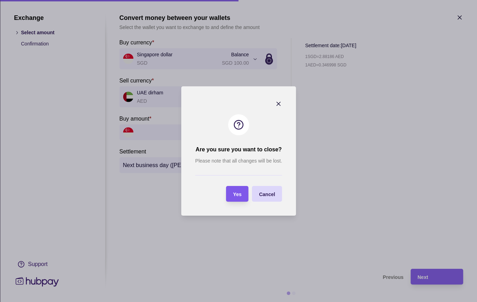
click at [229, 192] on div "button" at bounding box center [226, 194] width 7 height 7
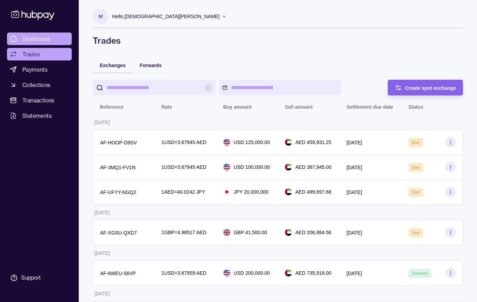
click at [40, 37] on span "Dashboard" at bounding box center [36, 39] width 28 height 8
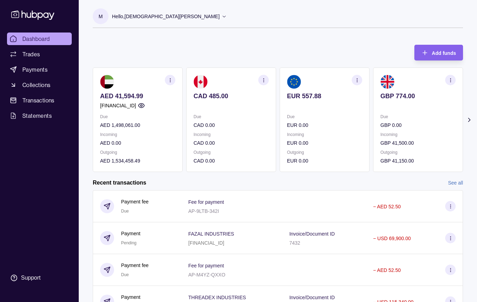
click at [469, 122] on icon at bounding box center [469, 120] width 7 height 7
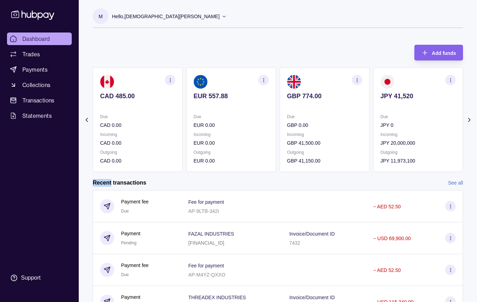
click at [469, 122] on icon at bounding box center [469, 120] width 7 height 7
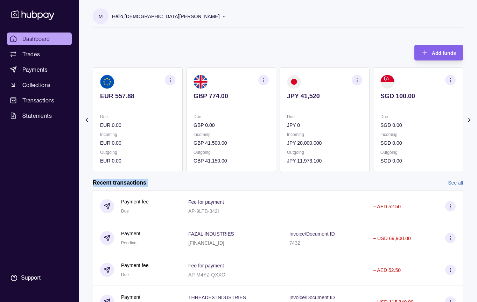
click at [469, 122] on icon at bounding box center [469, 120] width 7 height 7
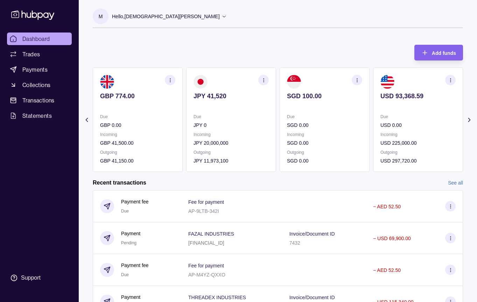
click at [469, 122] on icon at bounding box center [469, 120] width 7 height 7
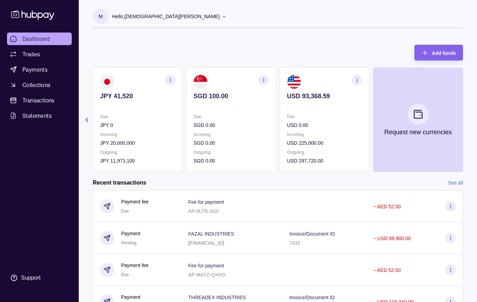
click at [87, 119] on icon at bounding box center [87, 119] width 2 height 3
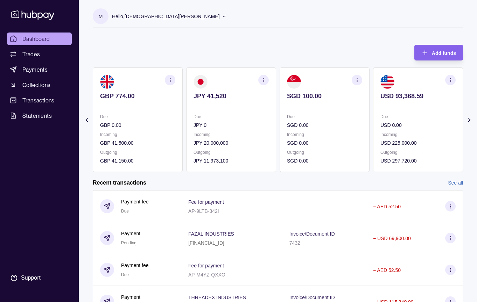
click at [87, 119] on icon at bounding box center [87, 119] width 2 height 3
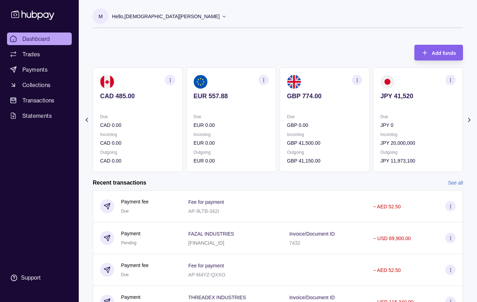
click at [87, 119] on icon at bounding box center [87, 119] width 2 height 3
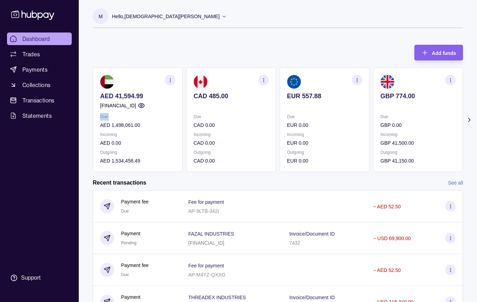
click at [87, 119] on section "Add funds AED 41,594.99 [FINANCIAL_ID] Due AED 1,498,061.00 Incoming AED 0.00 O…" at bounding box center [278, 201] width 398 height 326
click at [167, 153] on p "Outgoing" at bounding box center [137, 153] width 75 height 8
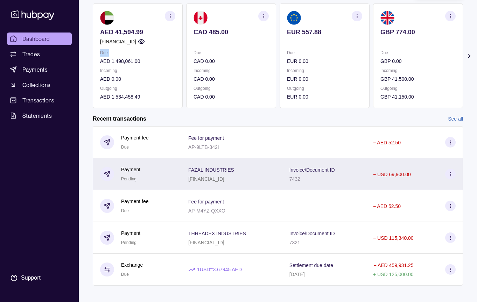
scroll to position [67, 0]
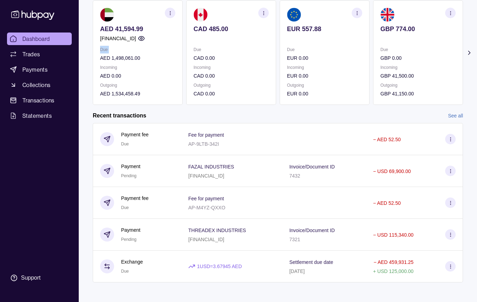
click at [455, 117] on link "See all" at bounding box center [455, 116] width 15 height 8
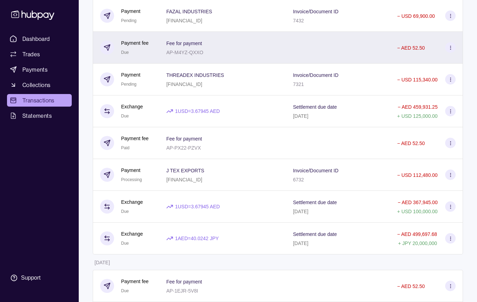
scroll to position [127, 0]
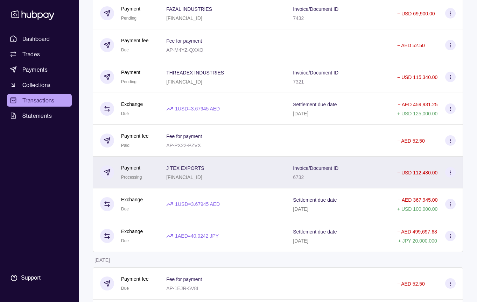
click at [408, 184] on div "− USD 112,480.00" at bounding box center [426, 173] width 73 height 32
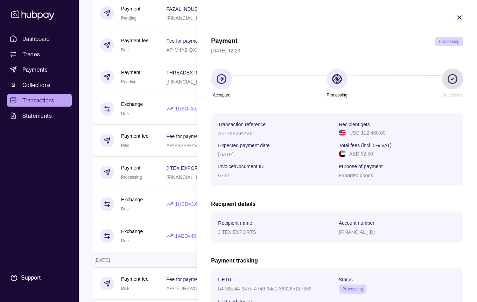
click at [459, 18] on icon "button" at bounding box center [459, 17] width 7 height 7
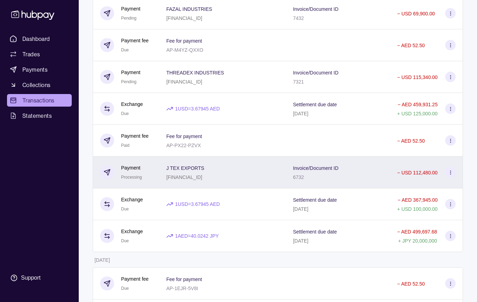
click at [314, 180] on div "Invoice/Document ID 6732" at bounding box center [338, 172] width 90 height 17
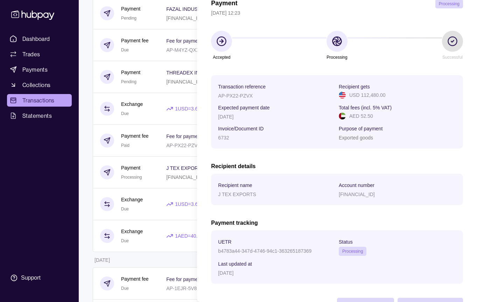
scroll to position [0, 0]
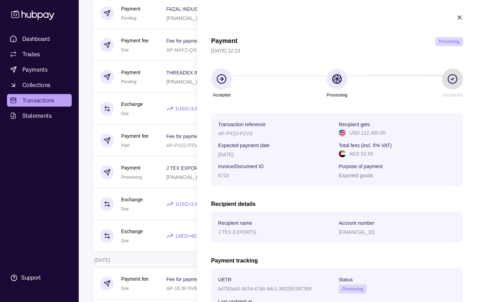
click at [460, 22] on div at bounding box center [459, 18] width 7 height 9
click at [460, 20] on icon "button" at bounding box center [459, 17] width 7 height 7
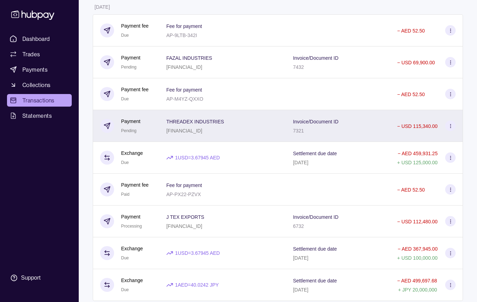
scroll to position [77, 0]
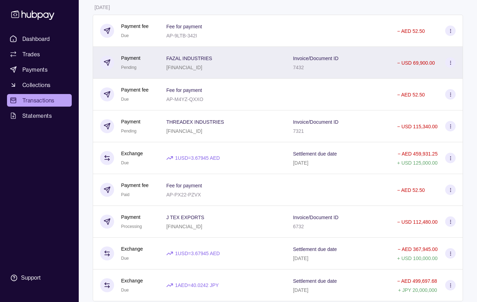
click at [293, 72] on div "Invoice/Document ID 7432" at bounding box center [338, 63] width 104 height 32
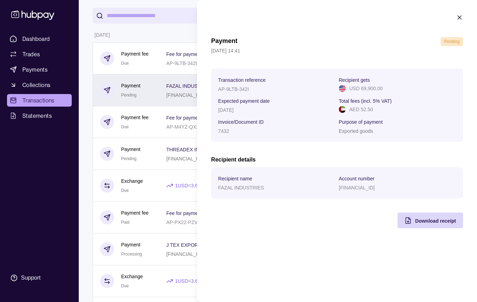
scroll to position [0, 0]
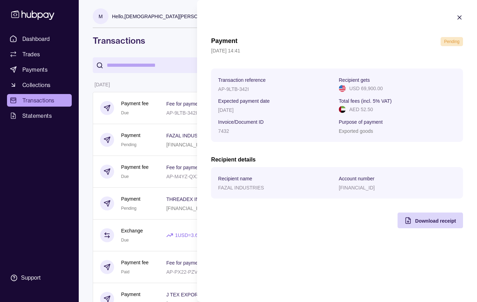
click at [459, 16] on icon "button" at bounding box center [459, 17] width 7 height 7
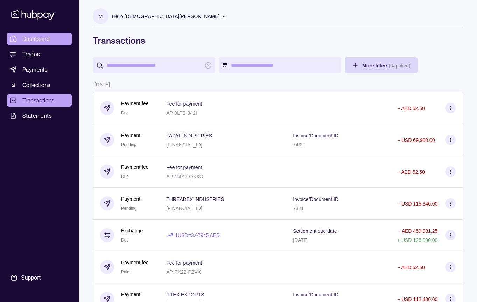
click at [39, 43] on link "Dashboard" at bounding box center [39, 39] width 65 height 13
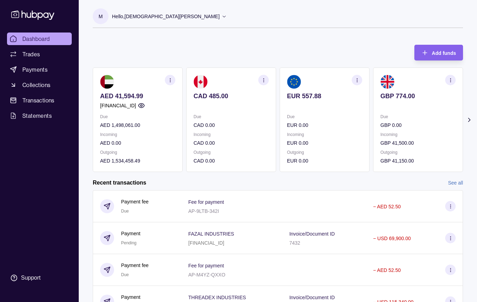
click at [470, 119] on icon at bounding box center [469, 120] width 7 height 7
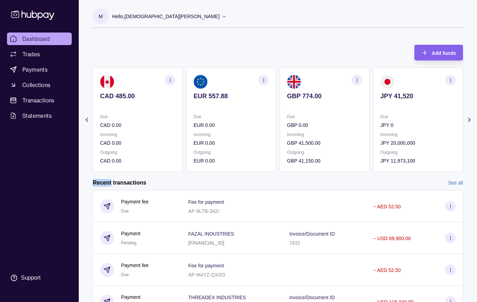
click at [470, 119] on icon at bounding box center [469, 120] width 7 height 7
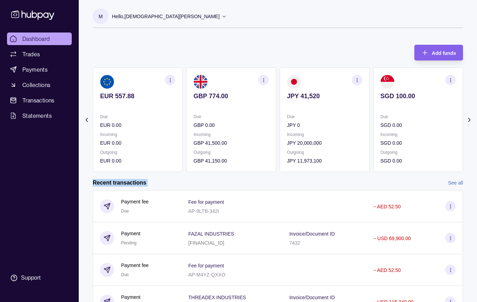
click at [470, 119] on icon at bounding box center [469, 120] width 7 height 7
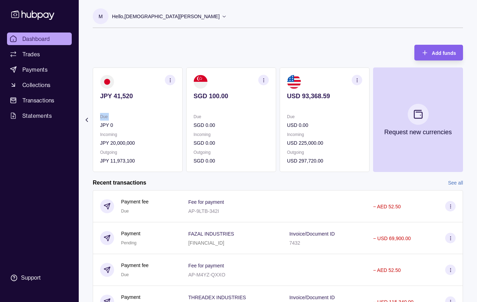
click at [470, 119] on section "Add funds AED 41,594.99 [FINANCIAL_ID] Due AED 1,498,061.00 Incoming AED 0.00 O…" at bounding box center [278, 201] width 398 height 326
click at [203, 8] on div "M Hello, Muhammad Suleeman Muhammad Yousuf SULEEMAN YOUSUF GENERAL TRADING LLC …" at bounding box center [278, 17] width 370 height 35
click at [203, 13] on p "Hello, [PERSON_NAME]" at bounding box center [166, 17] width 108 height 8
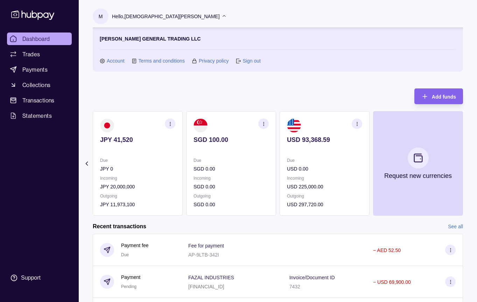
click at [246, 59] on link "Sign out" at bounding box center [252, 61] width 18 height 8
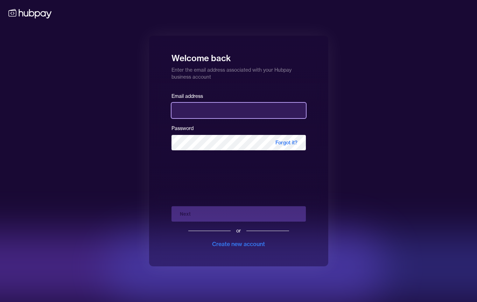
click at [232, 112] on input "email" at bounding box center [238, 110] width 134 height 15
type input "**********"
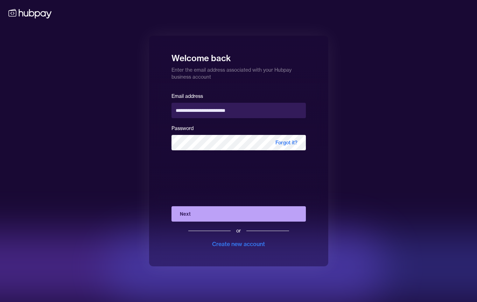
click at [217, 215] on button "Next" at bounding box center [238, 213] width 134 height 15
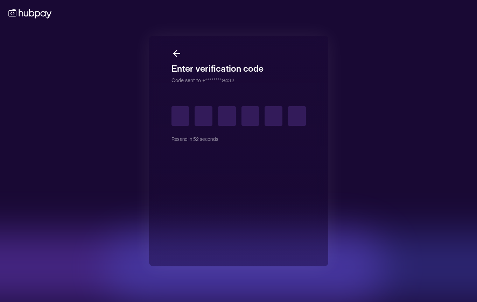
type input "*"
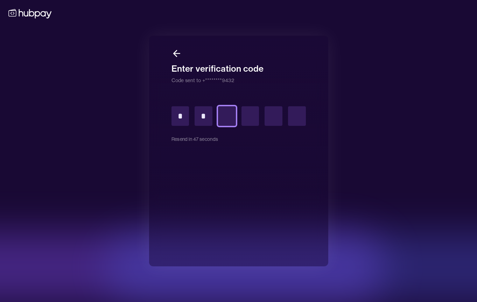
type input "*"
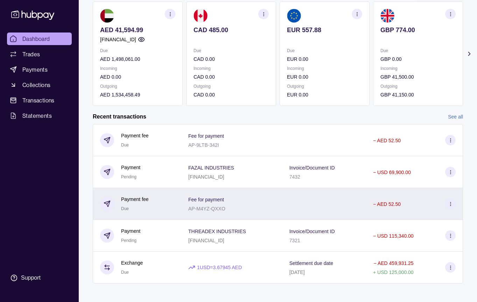
scroll to position [70, 0]
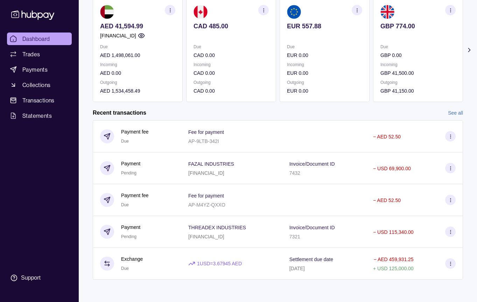
click at [453, 114] on link "See all" at bounding box center [455, 113] width 15 height 8
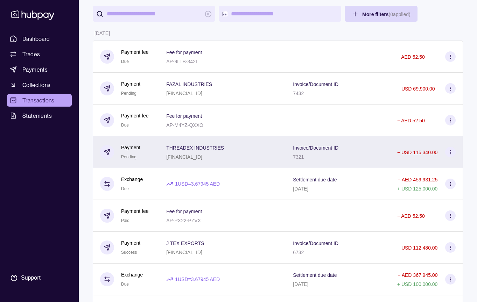
scroll to position [55, 0]
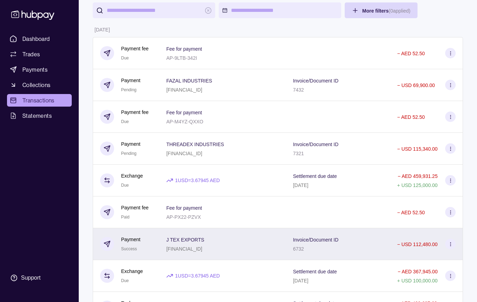
click at [346, 249] on div "Invoice/Document ID 6732" at bounding box center [338, 244] width 90 height 17
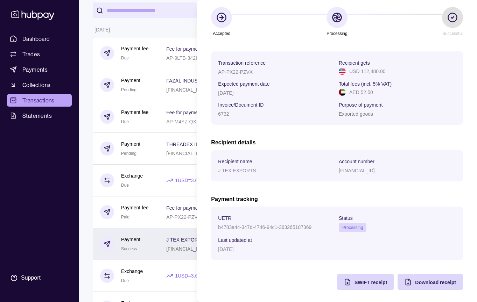
scroll to position [63, 0]
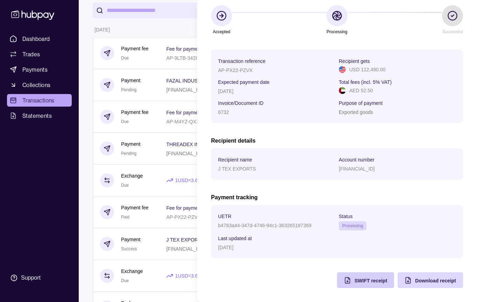
click at [361, 278] on span "SWIFT receipt" at bounding box center [371, 281] width 33 height 6
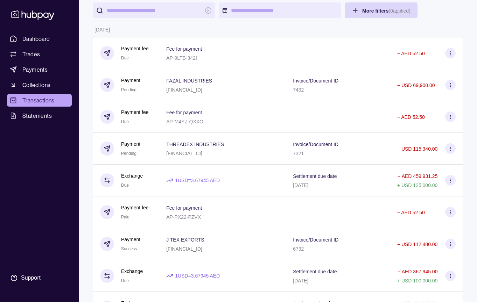
click at [43, 41] on span "Dashboard" at bounding box center [36, 39] width 28 height 8
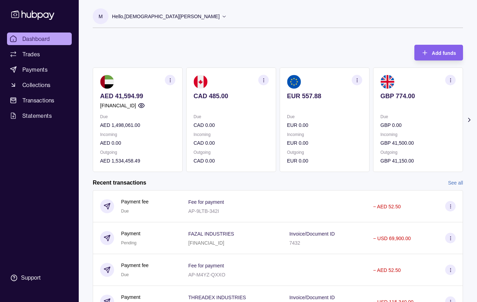
click at [469, 115] on section "Add funds AED 41,594.99 [FINANCIAL_ID] Due AED 1,498,061.00 Incoming AED 0.00 O…" at bounding box center [278, 201] width 398 height 326
click at [469, 120] on icon at bounding box center [469, 120] width 7 height 7
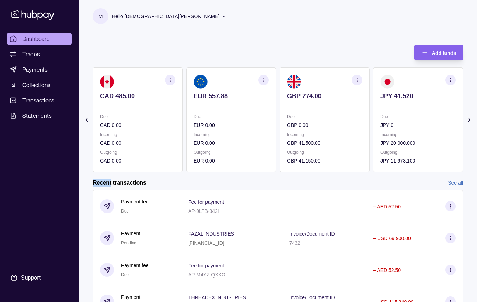
click at [469, 120] on icon at bounding box center [469, 120] width 7 height 7
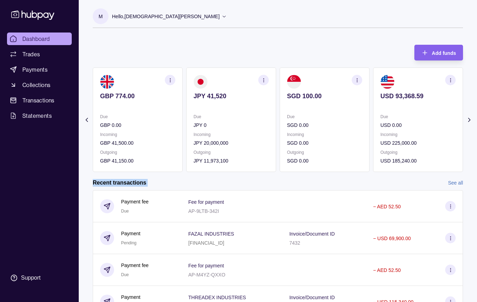
click at [455, 182] on link "See all" at bounding box center [455, 183] width 15 height 8
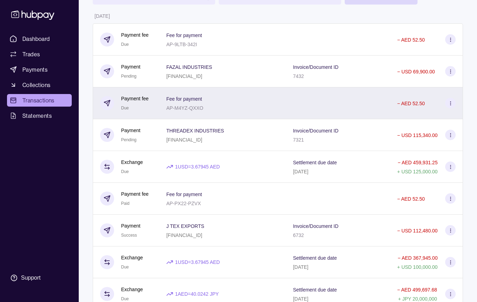
scroll to position [69, 0]
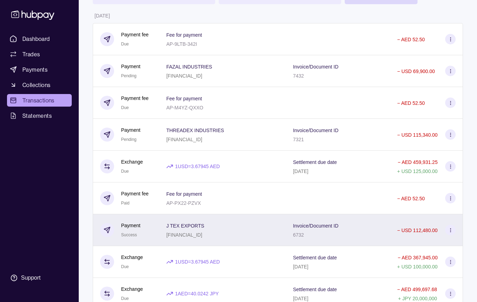
click at [367, 217] on div "Invoice/Document ID 6732" at bounding box center [338, 231] width 104 height 32
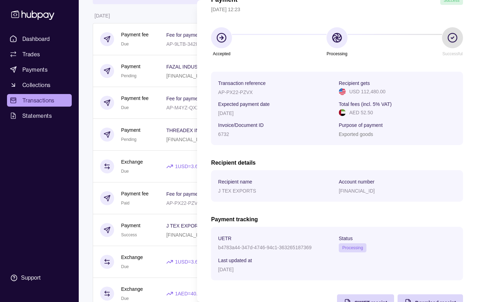
scroll to position [50, 0]
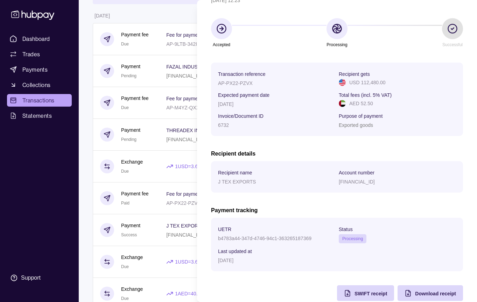
click at [301, 239] on p "b4783a44-347d-4746-94c1-363265187369" at bounding box center [264, 239] width 93 height 6
click at [283, 196] on div "Payment Success 22 Sep 2025 | 12:23 Accepted Processing Successful Transaction …" at bounding box center [337, 144] width 252 height 315
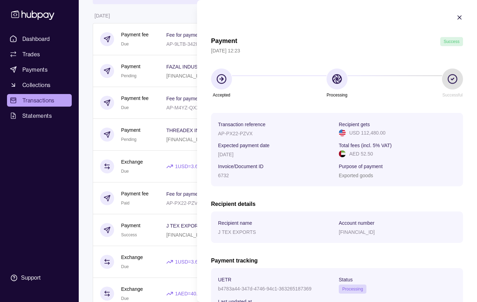
click at [459, 18] on icon "button" at bounding box center [459, 17] width 7 height 7
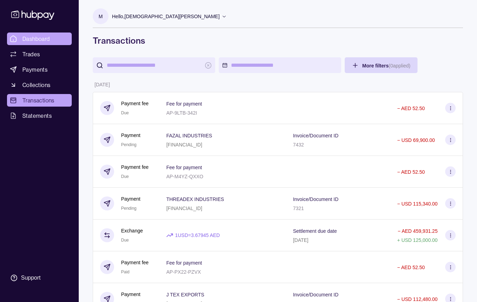
click at [45, 43] on link "Dashboard" at bounding box center [39, 39] width 65 height 13
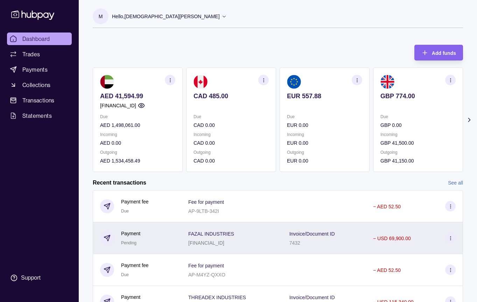
click at [265, 240] on div "FAZAL INDUSTRIES PK24MPBL0101027140421111" at bounding box center [231, 238] width 87 height 17
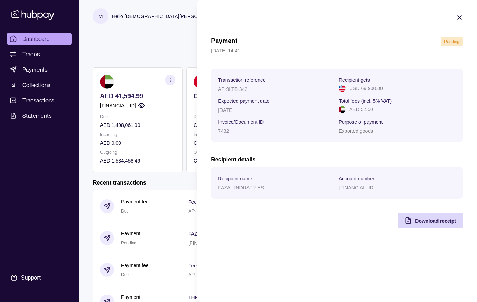
click at [460, 16] on icon "button" at bounding box center [459, 17] width 7 height 7
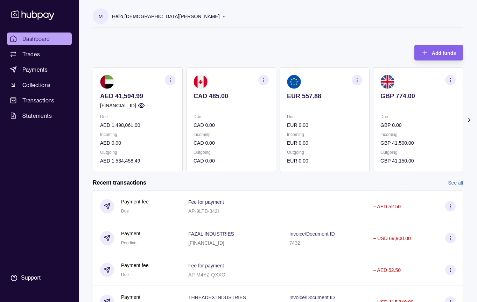
click at [452, 181] on link "See all" at bounding box center [455, 183] width 15 height 8
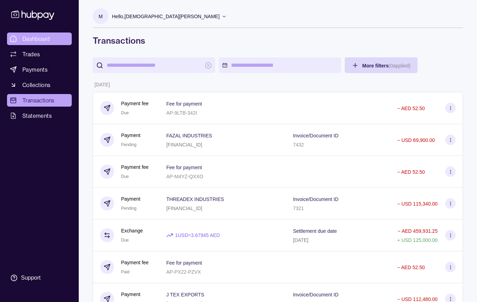
click at [45, 43] on link "Dashboard" at bounding box center [39, 39] width 65 height 13
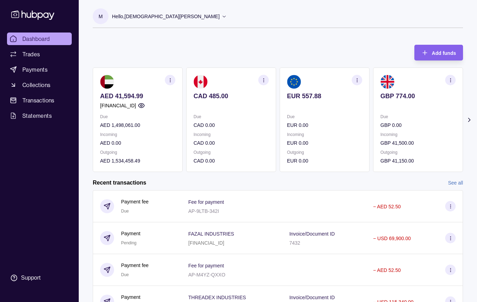
click at [471, 120] on icon at bounding box center [469, 120] width 7 height 7
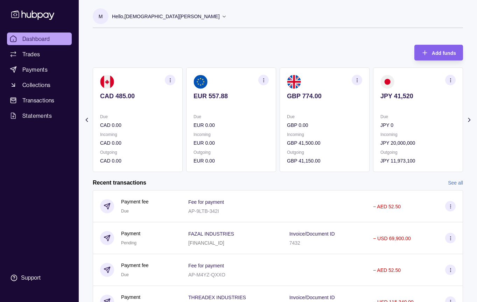
click at [471, 120] on icon at bounding box center [469, 120] width 7 height 7
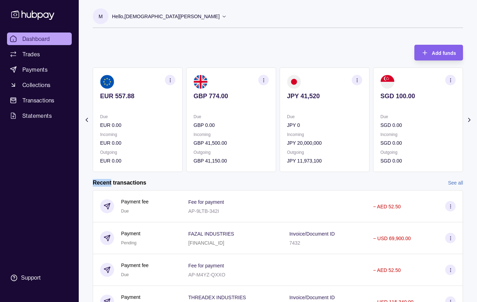
click at [471, 120] on icon at bounding box center [469, 120] width 7 height 7
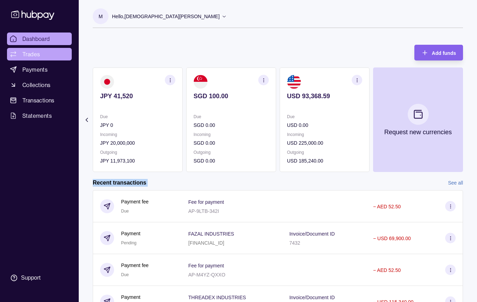
click at [30, 56] on span "Trades" at bounding box center [30, 54] width 17 height 8
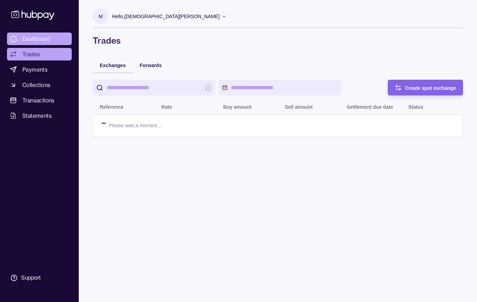
click at [41, 39] on span "Dashboard" at bounding box center [36, 39] width 28 height 8
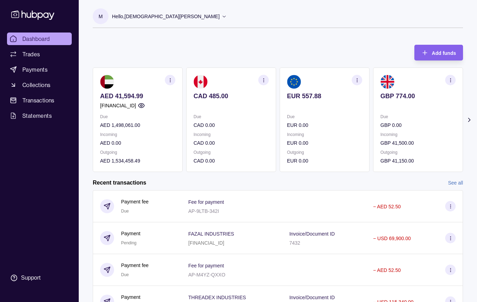
click at [469, 119] on icon at bounding box center [469, 120] width 7 height 7
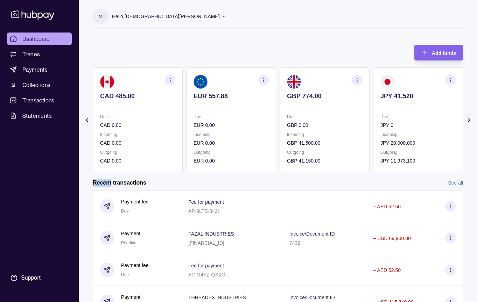
click at [469, 119] on icon at bounding box center [469, 119] width 2 height 3
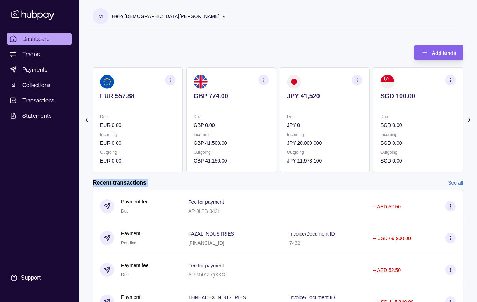
click at [469, 119] on icon at bounding box center [469, 119] width 2 height 3
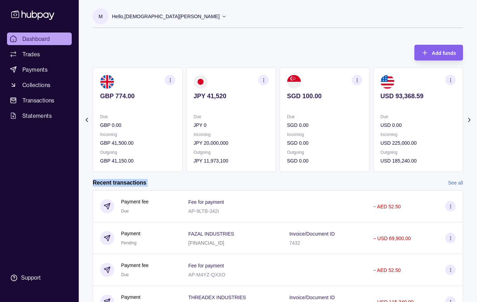
click at [469, 119] on icon at bounding box center [469, 119] width 2 height 3
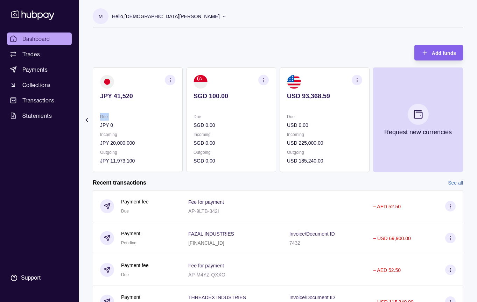
click at [469, 119] on section "Add funds AED 41,594.99 [FINANCIAL_ID] Due AED 1,498,061.00 Incoming AED 0.00 O…" at bounding box center [278, 201] width 398 height 326
click at [34, 51] on span "Trades" at bounding box center [30, 54] width 17 height 8
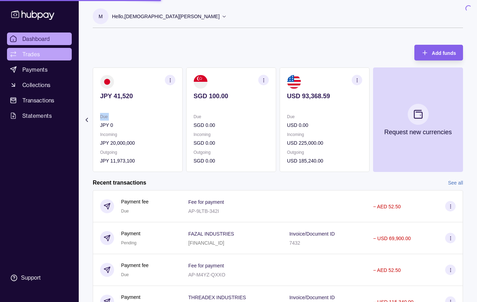
click at [33, 51] on span "Trades" at bounding box center [30, 54] width 17 height 8
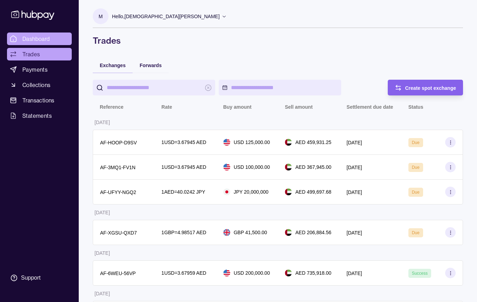
click at [37, 37] on span "Dashboard" at bounding box center [36, 39] width 28 height 8
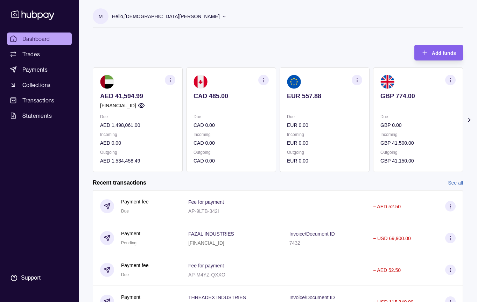
click at [41, 39] on span "Dashboard" at bounding box center [36, 39] width 28 height 8
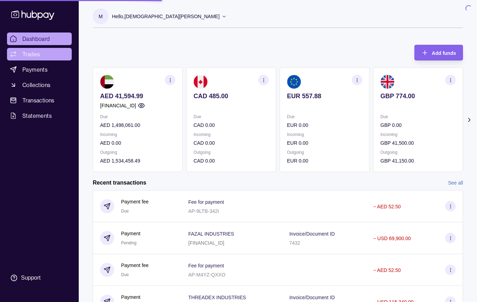
click at [46, 51] on link "Trades" at bounding box center [39, 54] width 65 height 13
click at [41, 50] on link "Trades" at bounding box center [39, 54] width 65 height 13
click at [49, 56] on link "Trades" at bounding box center [39, 54] width 65 height 13
click at [36, 53] on span "Trades" at bounding box center [30, 54] width 17 height 8
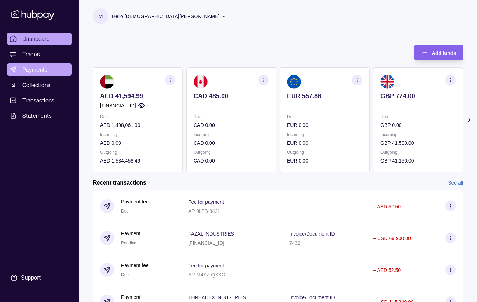
click at [44, 70] on span "Payments" at bounding box center [34, 69] width 25 height 8
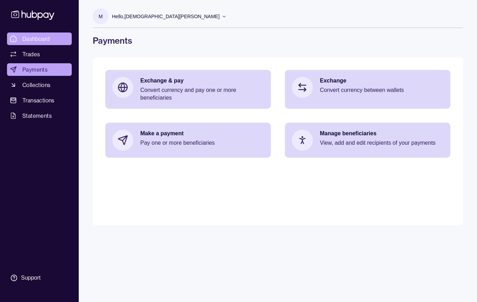
click at [33, 40] on span "Dashboard" at bounding box center [36, 39] width 28 height 8
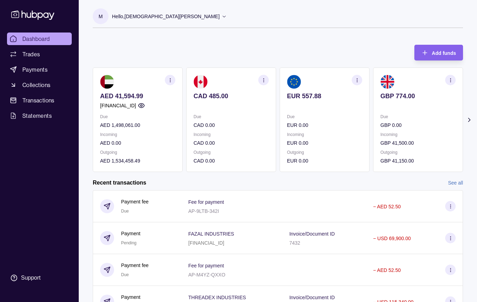
click at [466, 120] on icon at bounding box center [469, 120] width 7 height 7
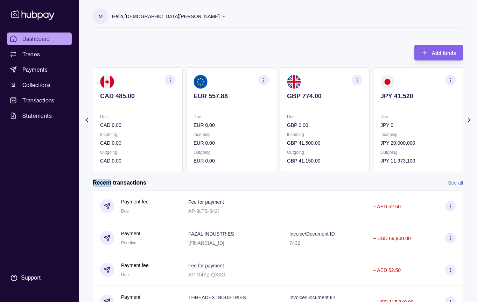
click at [466, 120] on icon at bounding box center [469, 120] width 7 height 7
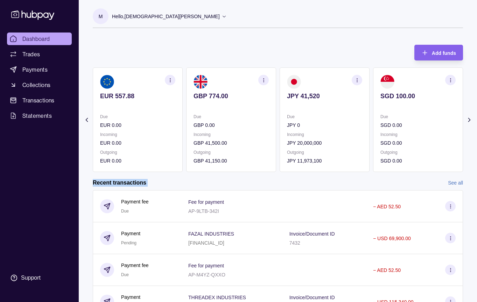
click at [466, 120] on icon at bounding box center [469, 120] width 7 height 7
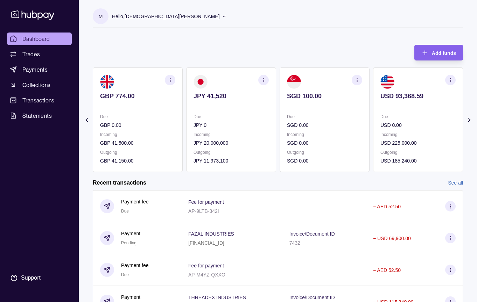
click at [466, 120] on icon at bounding box center [469, 120] width 7 height 7
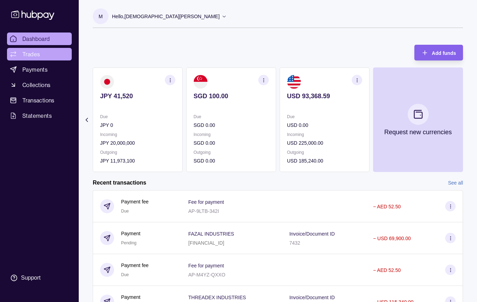
click at [41, 54] on link "Trades" at bounding box center [39, 54] width 65 height 13
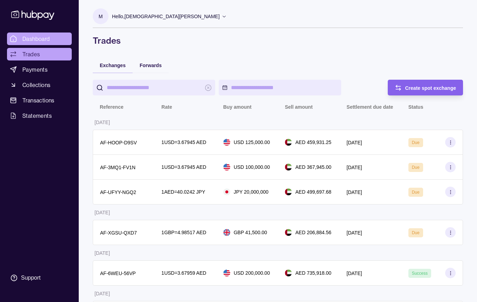
click at [42, 34] on link "Dashboard" at bounding box center [39, 39] width 65 height 13
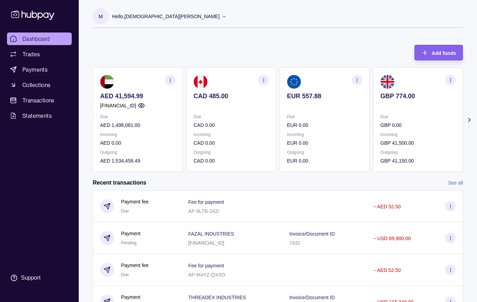
click at [459, 183] on link "See all" at bounding box center [455, 183] width 15 height 8
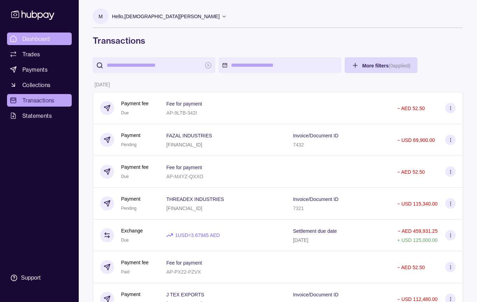
click at [46, 43] on link "Dashboard" at bounding box center [39, 39] width 65 height 13
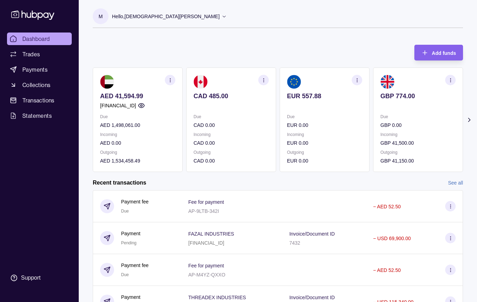
click at [470, 117] on icon at bounding box center [469, 120] width 7 height 7
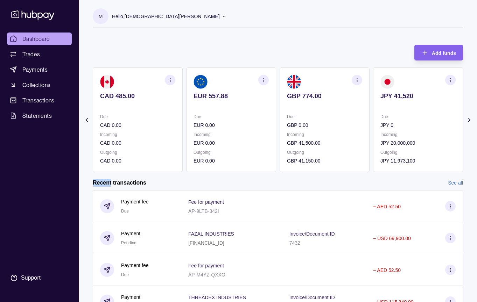
click at [470, 117] on icon at bounding box center [469, 120] width 7 height 7
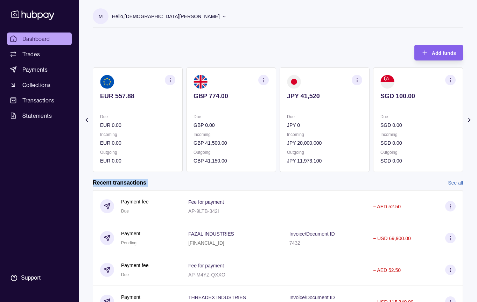
click at [470, 117] on icon at bounding box center [469, 120] width 7 height 7
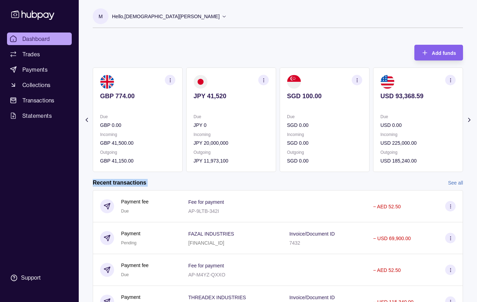
click at [470, 117] on icon at bounding box center [469, 120] width 7 height 7
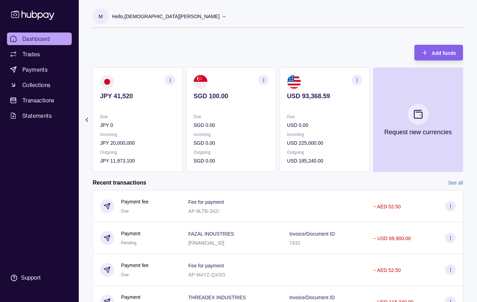
click at [249, 184] on div "Recent transactions See all" at bounding box center [278, 183] width 370 height 8
click at [40, 66] on span "Payments" at bounding box center [34, 69] width 25 height 8
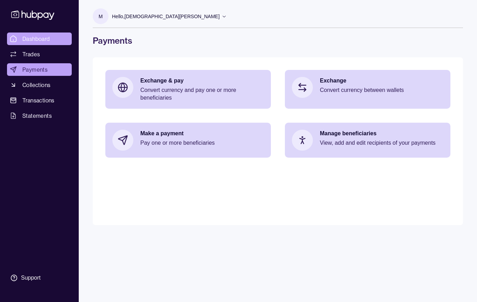
click at [27, 36] on span "Dashboard" at bounding box center [36, 39] width 28 height 8
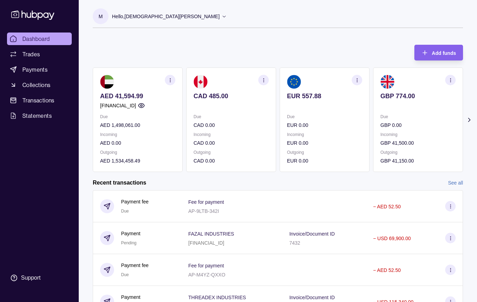
click at [468, 123] on section "Add funds AED 41,594.99 [FINANCIAL_ID] Due AED 1,498,061.00 Incoming AED 0.00 O…" at bounding box center [278, 201] width 398 height 326
click at [468, 121] on icon at bounding box center [469, 119] width 2 height 3
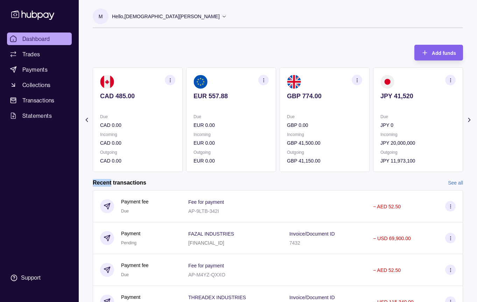
click at [468, 121] on icon at bounding box center [469, 119] width 2 height 3
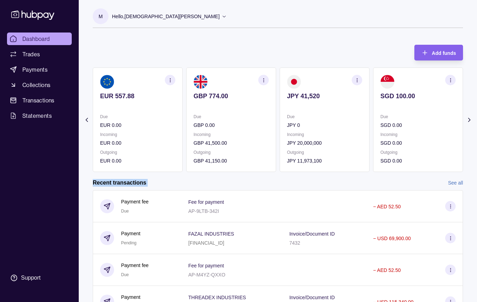
click at [468, 121] on icon at bounding box center [469, 119] width 2 height 3
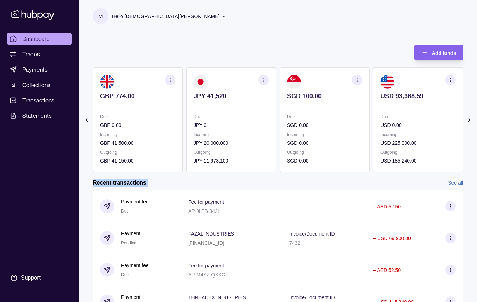
click at [468, 121] on icon at bounding box center [469, 119] width 2 height 3
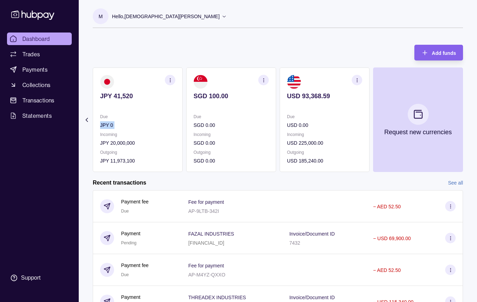
click at [468, 121] on section "Add funds AED 41,594.99 [FINANCIAL_ID] Due AED 1,498,061.00 Incoming AED 0.00 O…" at bounding box center [278, 201] width 398 height 326
click at [89, 117] on icon at bounding box center [86, 120] width 7 height 7
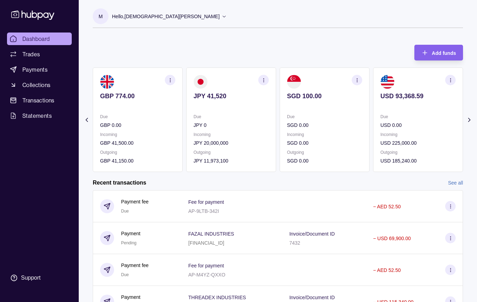
click at [89, 117] on icon at bounding box center [86, 120] width 7 height 7
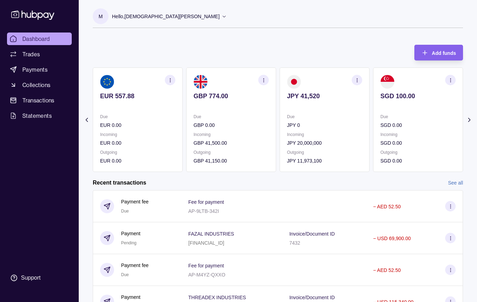
click at [89, 117] on icon at bounding box center [86, 120] width 7 height 7
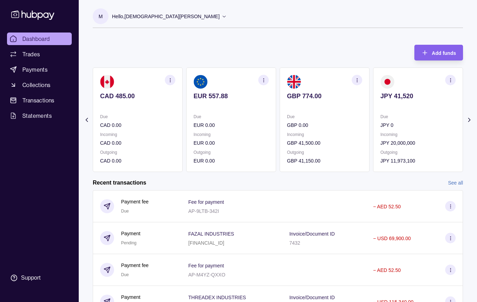
click at [89, 117] on icon at bounding box center [86, 120] width 7 height 7
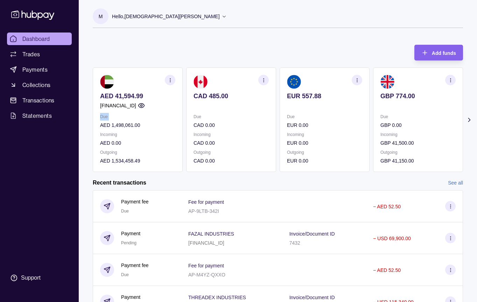
click at [89, 117] on section "Add funds AED 41,594.99 [FINANCIAL_ID] Due AED 1,498,061.00 Incoming AED 0.00 O…" at bounding box center [278, 201] width 398 height 326
click at [44, 45] on ul "Dashboard Trades Payments Collections Transactions Statements" at bounding box center [39, 78] width 65 height 90
click at [43, 56] on link "Trades" at bounding box center [39, 54] width 65 height 13
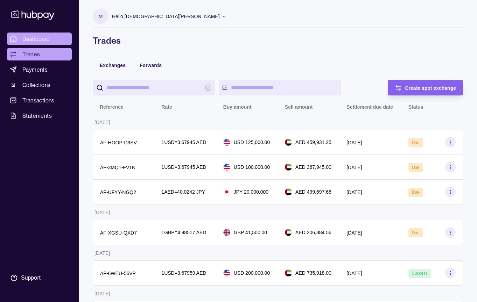
click at [35, 42] on span "Dashboard" at bounding box center [36, 39] width 28 height 8
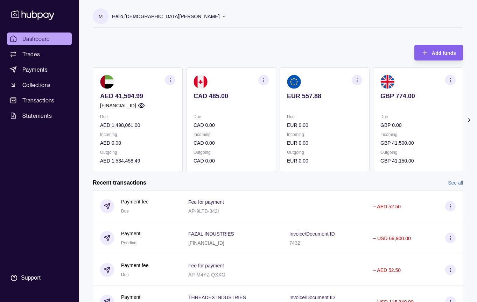
click at [469, 120] on icon at bounding box center [469, 119] width 2 height 3
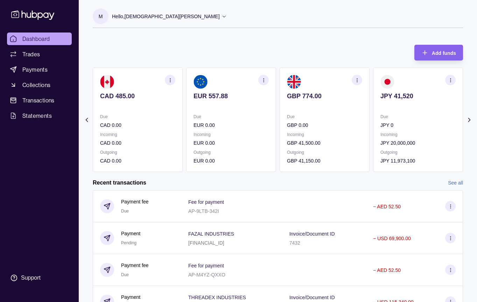
click at [469, 120] on icon at bounding box center [469, 119] width 2 height 3
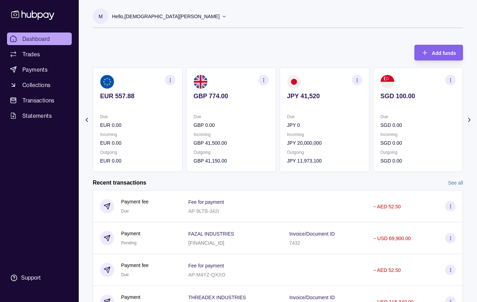
click at [469, 120] on icon at bounding box center [469, 119] width 2 height 3
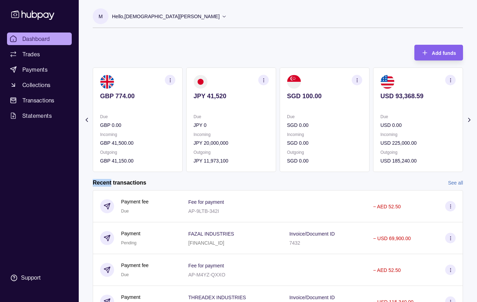
click at [469, 120] on icon at bounding box center [469, 119] width 2 height 3
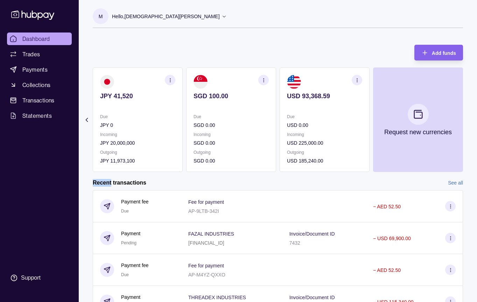
click at [459, 181] on link "See all" at bounding box center [455, 183] width 15 height 8
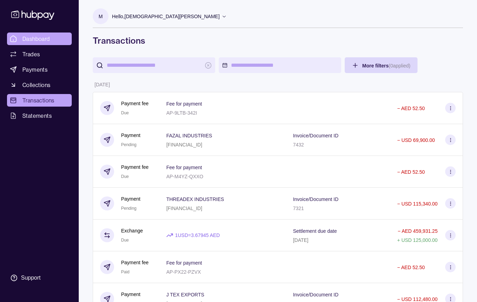
click at [25, 39] on span "Dashboard" at bounding box center [36, 39] width 28 height 8
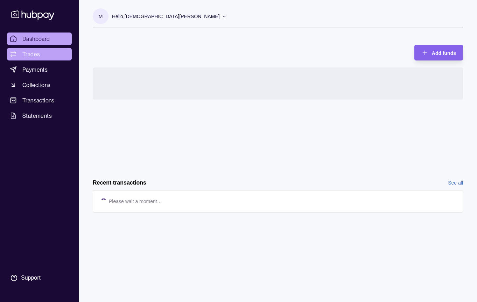
click at [37, 57] on span "Trades" at bounding box center [30, 54] width 17 height 8
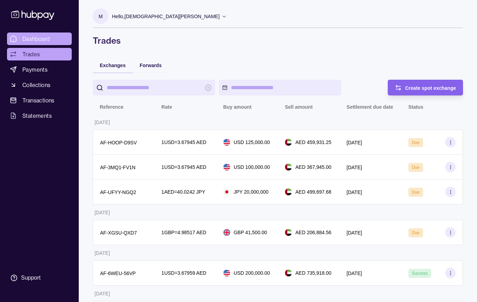
click at [38, 38] on span "Dashboard" at bounding box center [36, 39] width 28 height 8
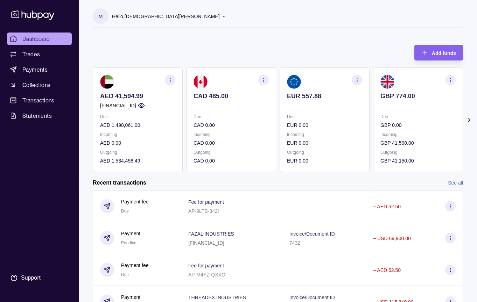
click at [469, 121] on icon at bounding box center [469, 120] width 7 height 7
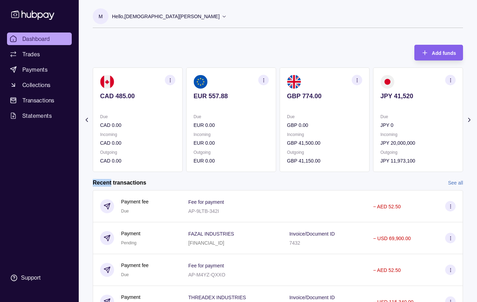
click at [469, 121] on icon at bounding box center [469, 120] width 7 height 7
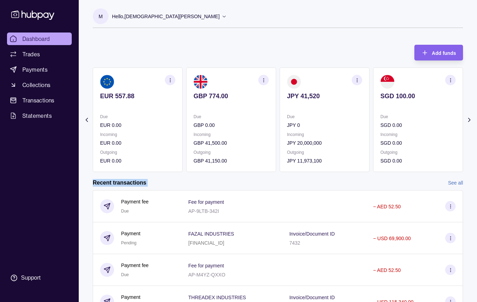
click at [469, 121] on icon at bounding box center [469, 120] width 7 height 7
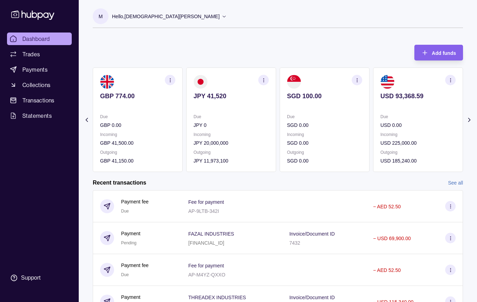
click at [88, 121] on icon at bounding box center [86, 120] width 7 height 7
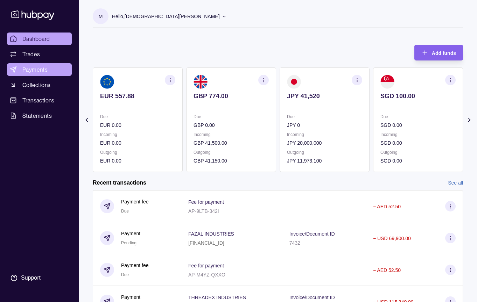
click at [40, 74] on link "Payments" at bounding box center [39, 69] width 65 height 13
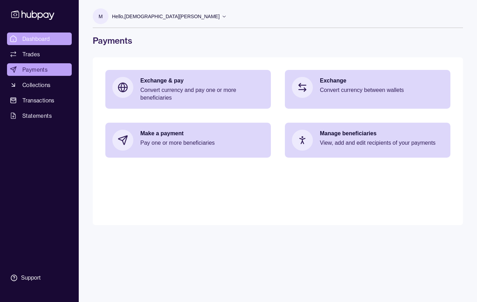
click at [34, 42] on span "Dashboard" at bounding box center [36, 39] width 28 height 8
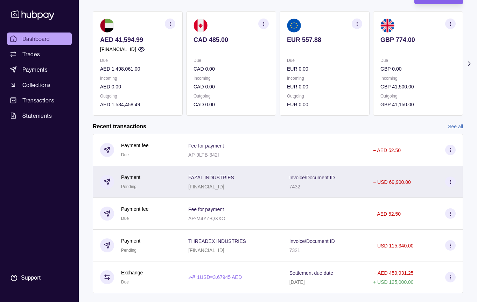
scroll to position [70, 0]
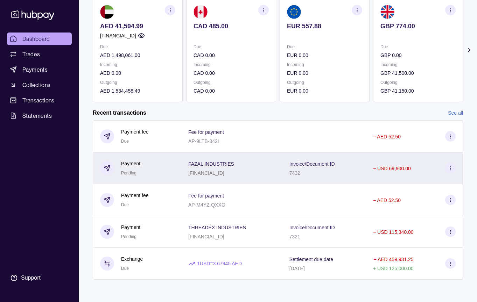
click at [188, 176] on div "[FINANCIAL_ID]" at bounding box center [211, 173] width 46 height 8
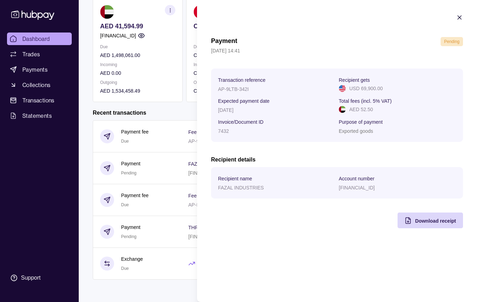
click at [459, 16] on icon "button" at bounding box center [459, 17] width 7 height 7
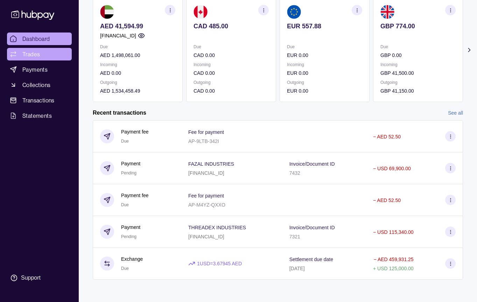
click at [49, 52] on link "Trades" at bounding box center [39, 54] width 65 height 13
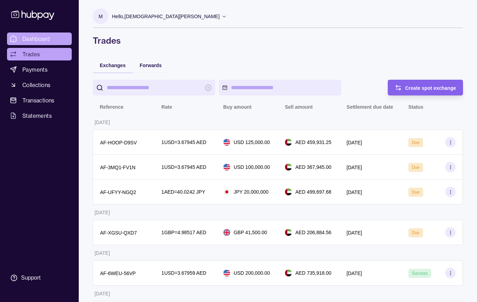
click at [51, 37] on link "Dashboard" at bounding box center [39, 39] width 65 height 13
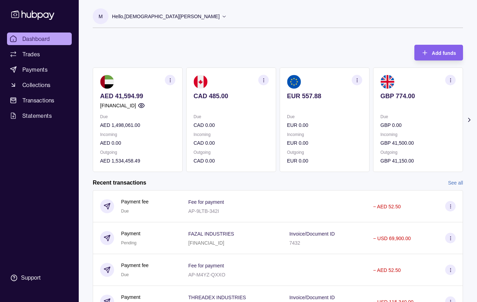
click at [467, 121] on icon at bounding box center [469, 120] width 7 height 7
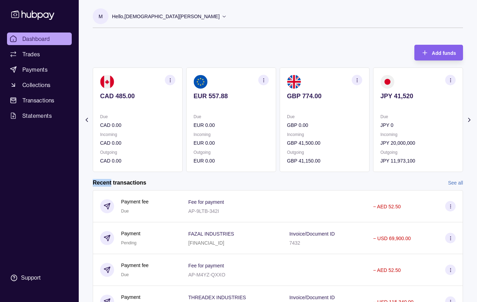
click at [467, 121] on icon at bounding box center [469, 120] width 7 height 7
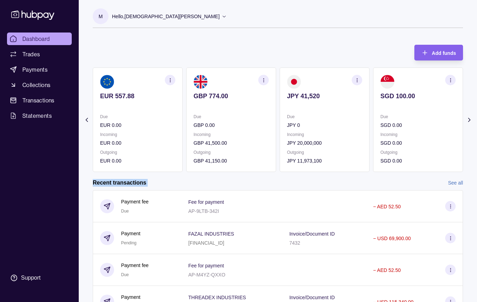
click at [467, 121] on icon at bounding box center [469, 120] width 7 height 7
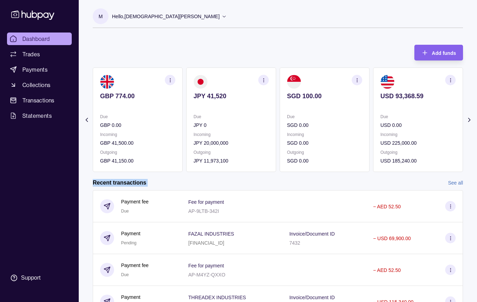
click at [467, 121] on icon at bounding box center [469, 120] width 7 height 7
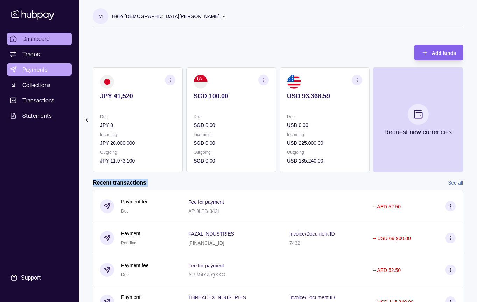
click at [35, 63] on link "Payments" at bounding box center [39, 69] width 65 height 13
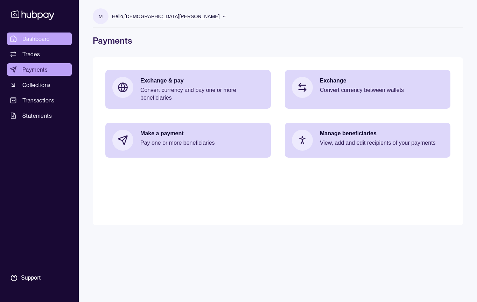
click at [34, 38] on span "Dashboard" at bounding box center [36, 39] width 28 height 8
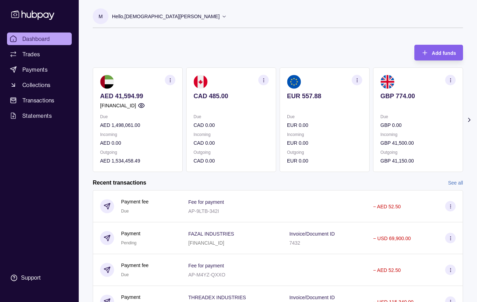
click at [469, 124] on section "Add funds AED 41,594.99 [FINANCIAL_ID] Due AED 1,498,061.00 Incoming AED 0.00 O…" at bounding box center [278, 201] width 398 height 326
click at [469, 122] on icon at bounding box center [469, 120] width 7 height 7
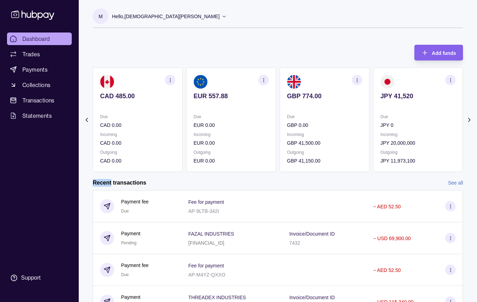
click at [469, 122] on icon at bounding box center [469, 120] width 7 height 7
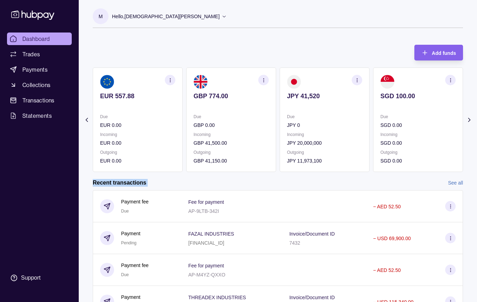
click at [469, 122] on icon at bounding box center [469, 120] width 7 height 7
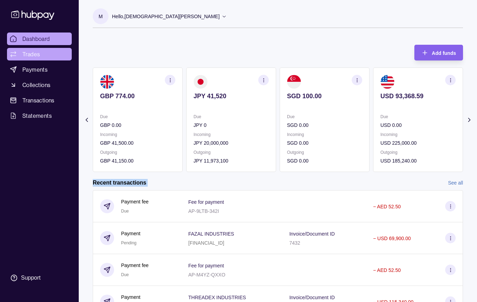
click at [35, 59] on link "Trades" at bounding box center [39, 54] width 65 height 13
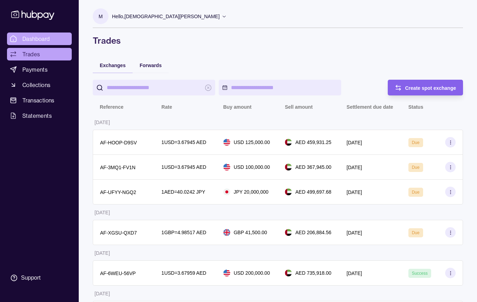
click at [51, 34] on link "Dashboard" at bounding box center [39, 39] width 65 height 13
click at [38, 39] on span "Dashboard" at bounding box center [36, 39] width 28 height 8
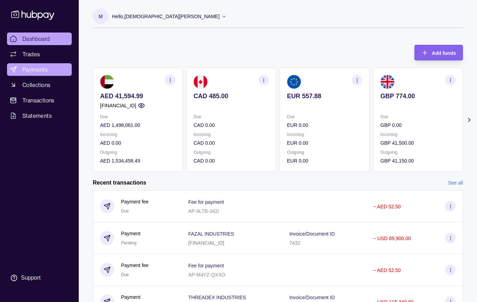
click at [43, 73] on span "Payments" at bounding box center [34, 69] width 25 height 8
click at [43, 71] on span "Payments" at bounding box center [34, 69] width 25 height 8
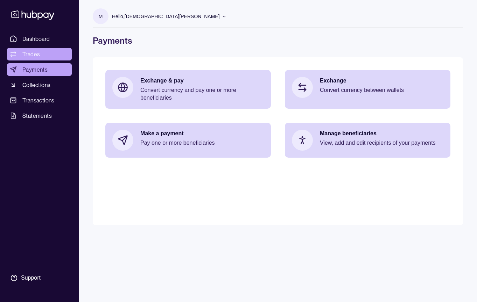
click at [30, 52] on span "Trades" at bounding box center [30, 54] width 17 height 8
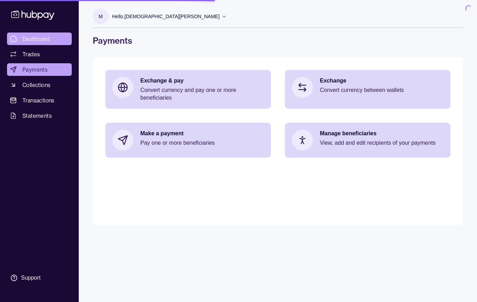
click at [52, 35] on link "Dashboard" at bounding box center [39, 39] width 65 height 13
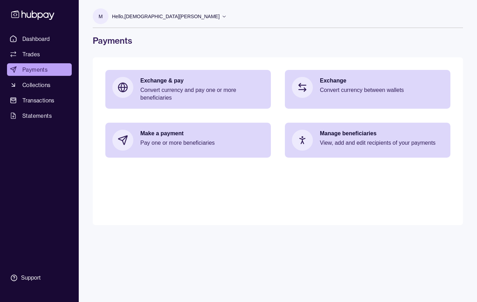
click at [52, 31] on div "Dashboard Trades Payments Collections Transactions Statements Support" at bounding box center [39, 151] width 79 height 302
click at [52, 39] on link "Dashboard" at bounding box center [39, 39] width 65 height 13
click at [16, 44] on link "Dashboard" at bounding box center [39, 39] width 65 height 13
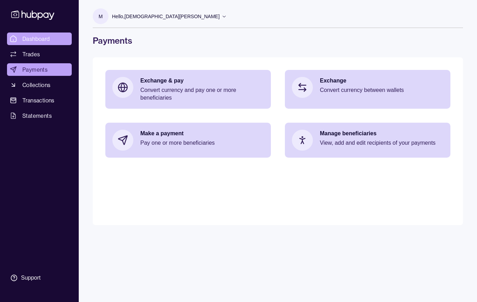
click at [47, 37] on span "Dashboard" at bounding box center [36, 39] width 28 height 8
click at [183, 13] on p "Hello, [PERSON_NAME]" at bounding box center [166, 17] width 108 height 8
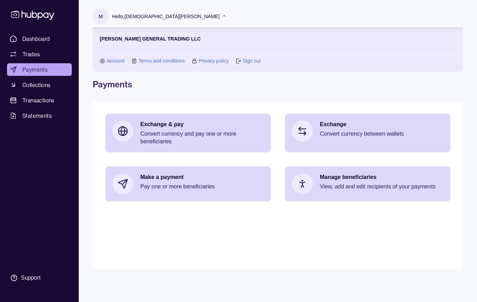
click at [247, 57] on link "Sign out" at bounding box center [252, 61] width 18 height 8
click at [247, 58] on link "Sign out" at bounding box center [252, 61] width 18 height 8
click at [247, 114] on div "Exchange & pay Convert currency and pay one or more beneficiaries" at bounding box center [188, 133] width 166 height 39
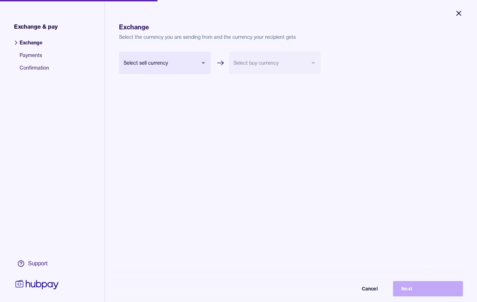
click at [454, 15] on button "Close" at bounding box center [458, 13] width 25 height 15
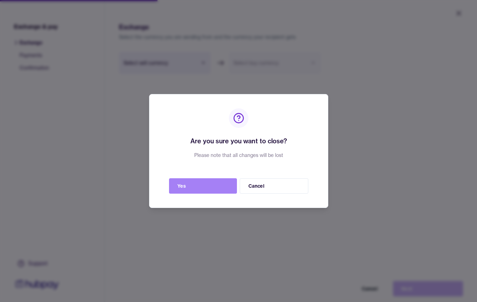
click at [192, 189] on button "Yes" at bounding box center [203, 185] width 68 height 15
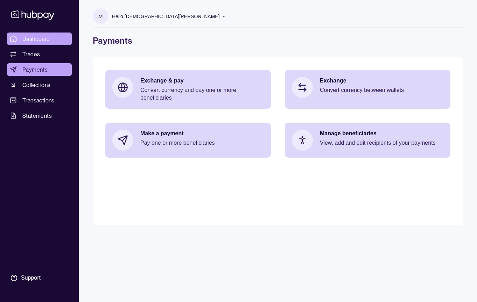
click at [22, 34] on link "Dashboard" at bounding box center [39, 39] width 65 height 13
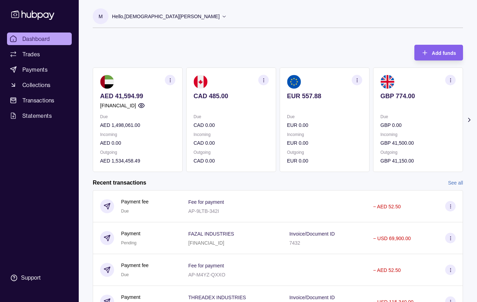
click at [455, 187] on div "Recent transactions See all Details Amount Payment fee Due Fee for payment AP-9…" at bounding box center [278, 264] width 370 height 171
click at [455, 185] on link "See all" at bounding box center [455, 183] width 15 height 8
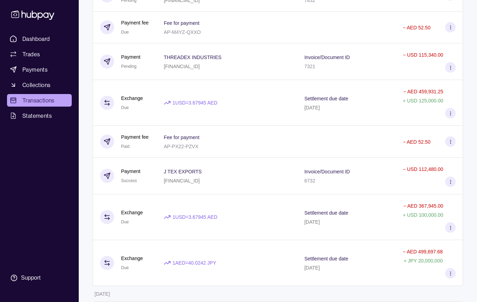
scroll to position [2465, 0]
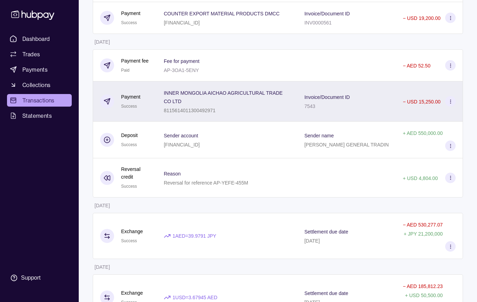
click at [319, 110] on div "7543" at bounding box center [326, 106] width 45 height 8
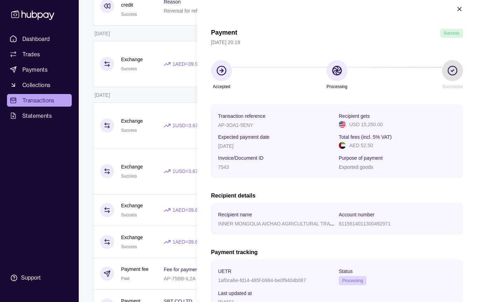
scroll to position [0, 0]
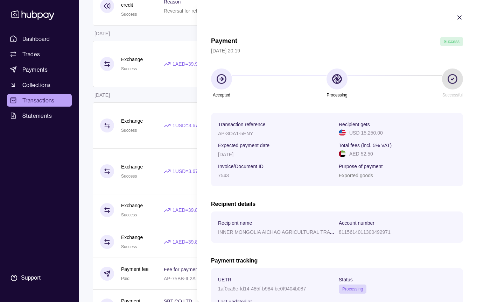
click at [459, 15] on icon "button" at bounding box center [459, 17] width 7 height 7
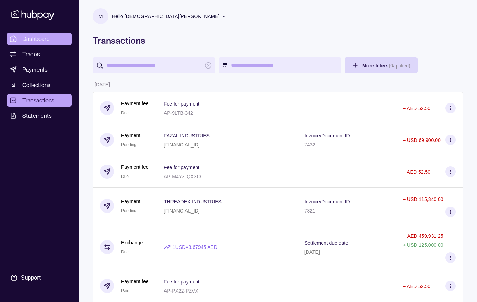
click at [52, 40] on link "Dashboard" at bounding box center [39, 39] width 65 height 13
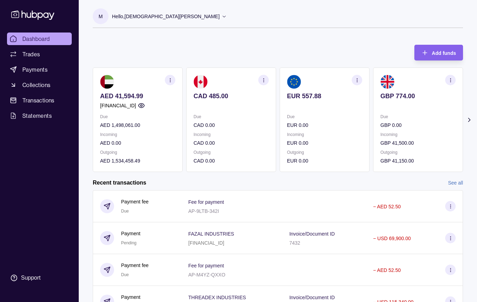
click at [177, 19] on p "Hello, [PERSON_NAME]" at bounding box center [166, 17] width 108 height 8
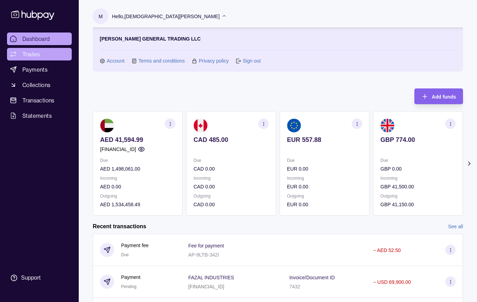
click at [43, 48] on link "Trades" at bounding box center [39, 54] width 65 height 13
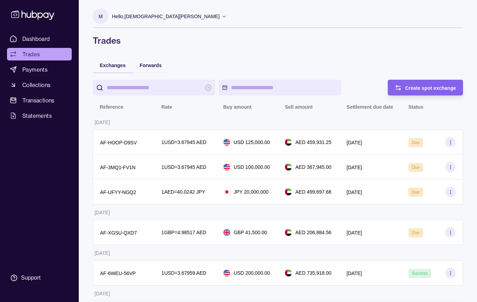
click at [42, 31] on div "Dashboard Trades Payments Collections Transactions Statements Support" at bounding box center [39, 151] width 79 height 302
click at [44, 38] on span "Dashboard" at bounding box center [36, 39] width 28 height 8
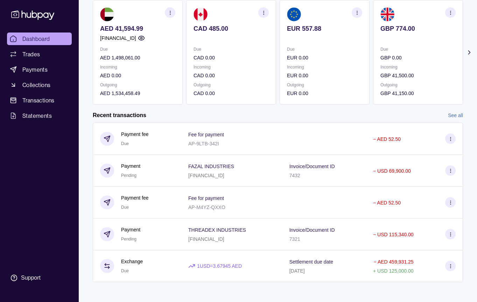
scroll to position [70, 0]
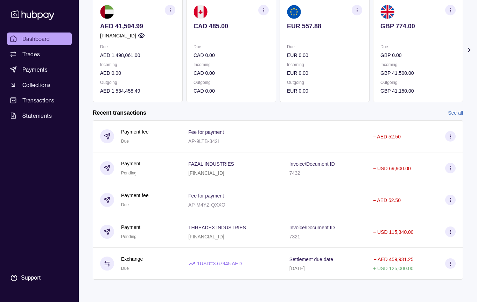
click at [456, 112] on link "See all" at bounding box center [455, 113] width 15 height 8
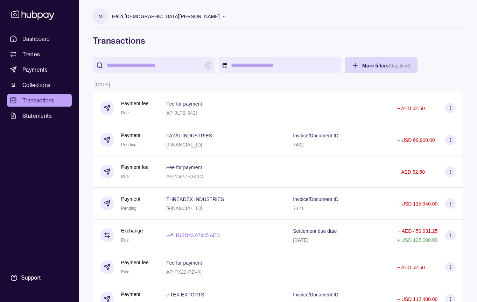
click at [178, 20] on div "Hello, [PERSON_NAME]" at bounding box center [169, 16] width 115 height 15
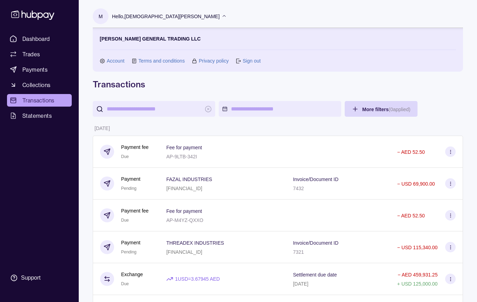
click at [250, 61] on link "Sign out" at bounding box center [252, 61] width 18 height 8
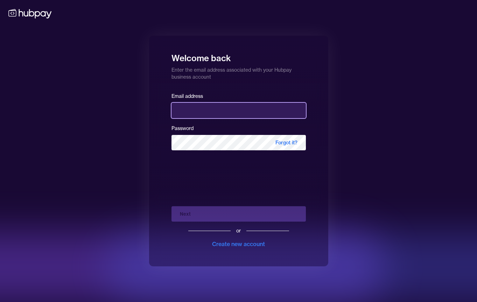
click at [203, 114] on input "email" at bounding box center [238, 110] width 134 height 15
type input "**********"
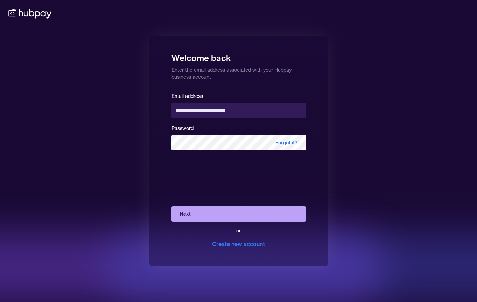
click at [222, 209] on button "Next" at bounding box center [238, 213] width 134 height 15
click at [196, 218] on button "Next" at bounding box center [238, 213] width 134 height 15
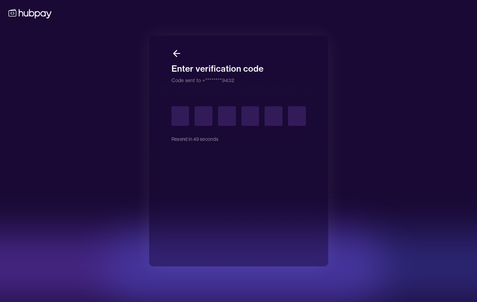
type input "*"
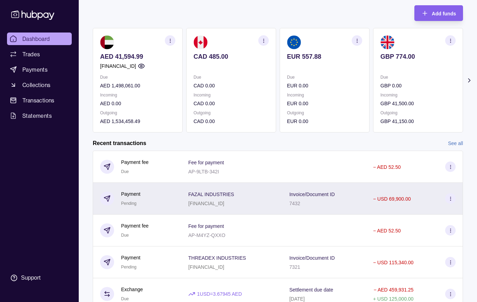
scroll to position [40, 0]
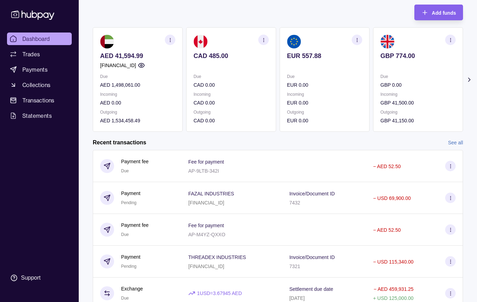
click at [468, 78] on icon at bounding box center [469, 79] width 7 height 7
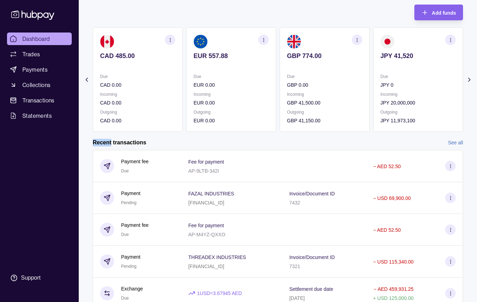
click at [468, 78] on icon at bounding box center [469, 79] width 7 height 7
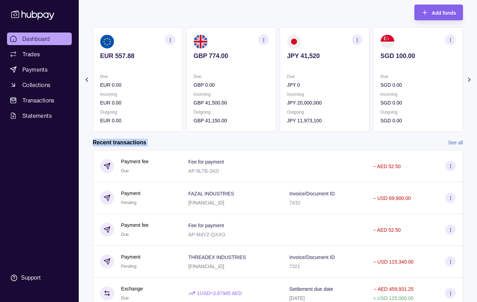
click at [468, 78] on icon at bounding box center [469, 79] width 7 height 7
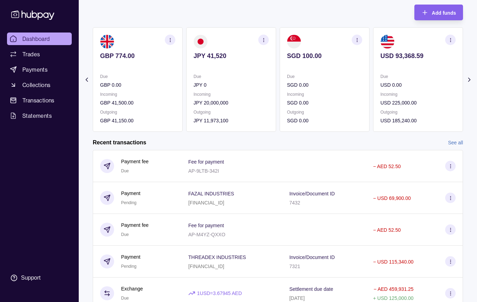
click icon
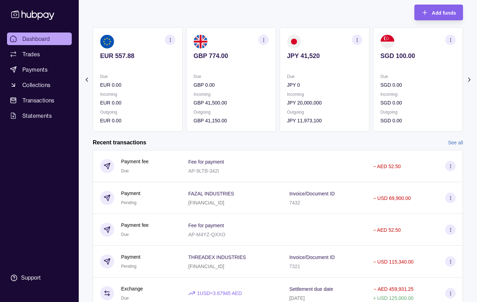
click icon
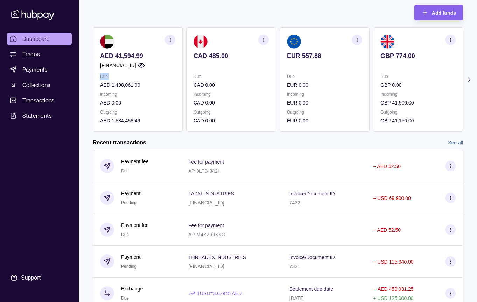
click section "Add funds AED 41,594.99 [FINANCIAL_ID] Due AED 1,498,061.00 Incoming AED 0.00 O…"
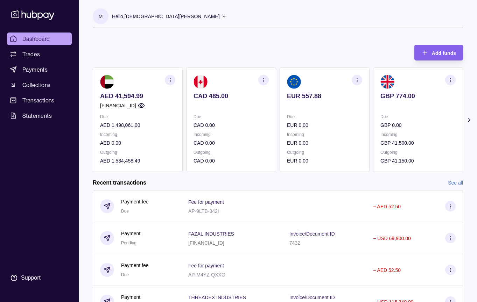
click p "Hello, [PERSON_NAME]"
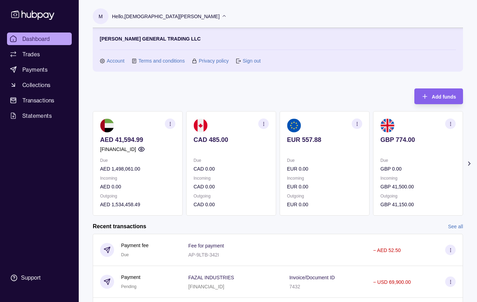
click link "Sign out"
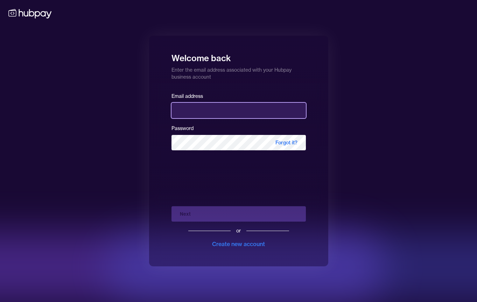
click input "email"
type input "**********"
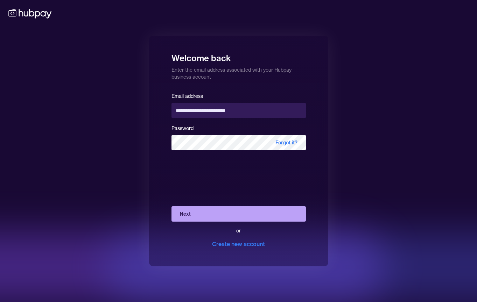
click button "Next"
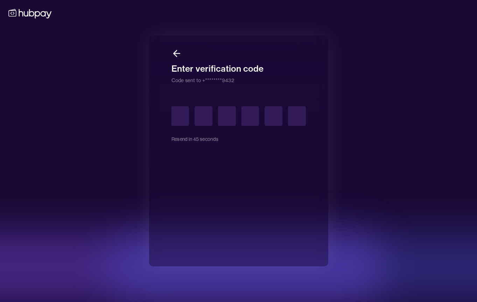
type input "*"
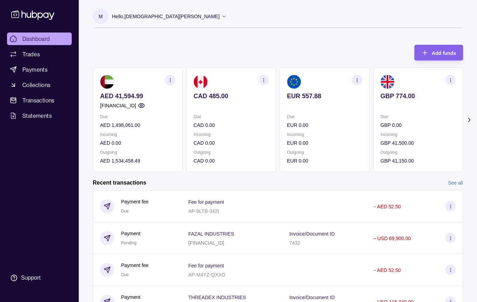
click icon
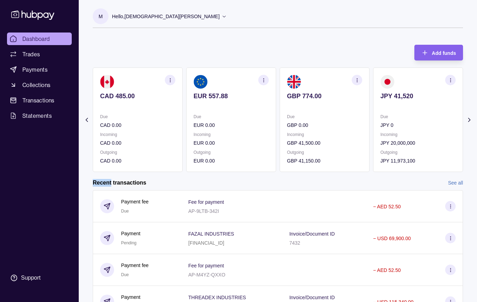
click icon
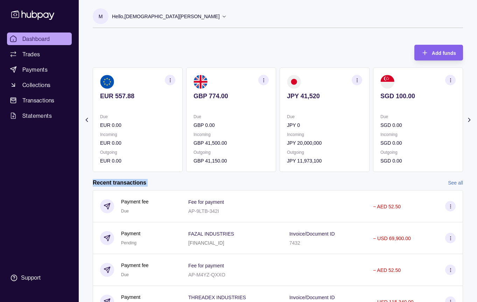
click icon
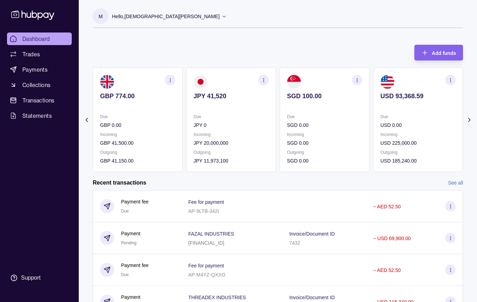
click p "Hello, [PERSON_NAME]"
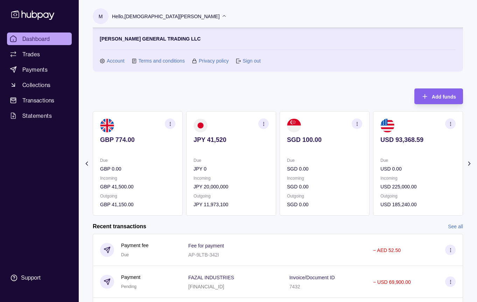
click link "Sign out"
